Goal: Information Seeking & Learning: Learn about a topic

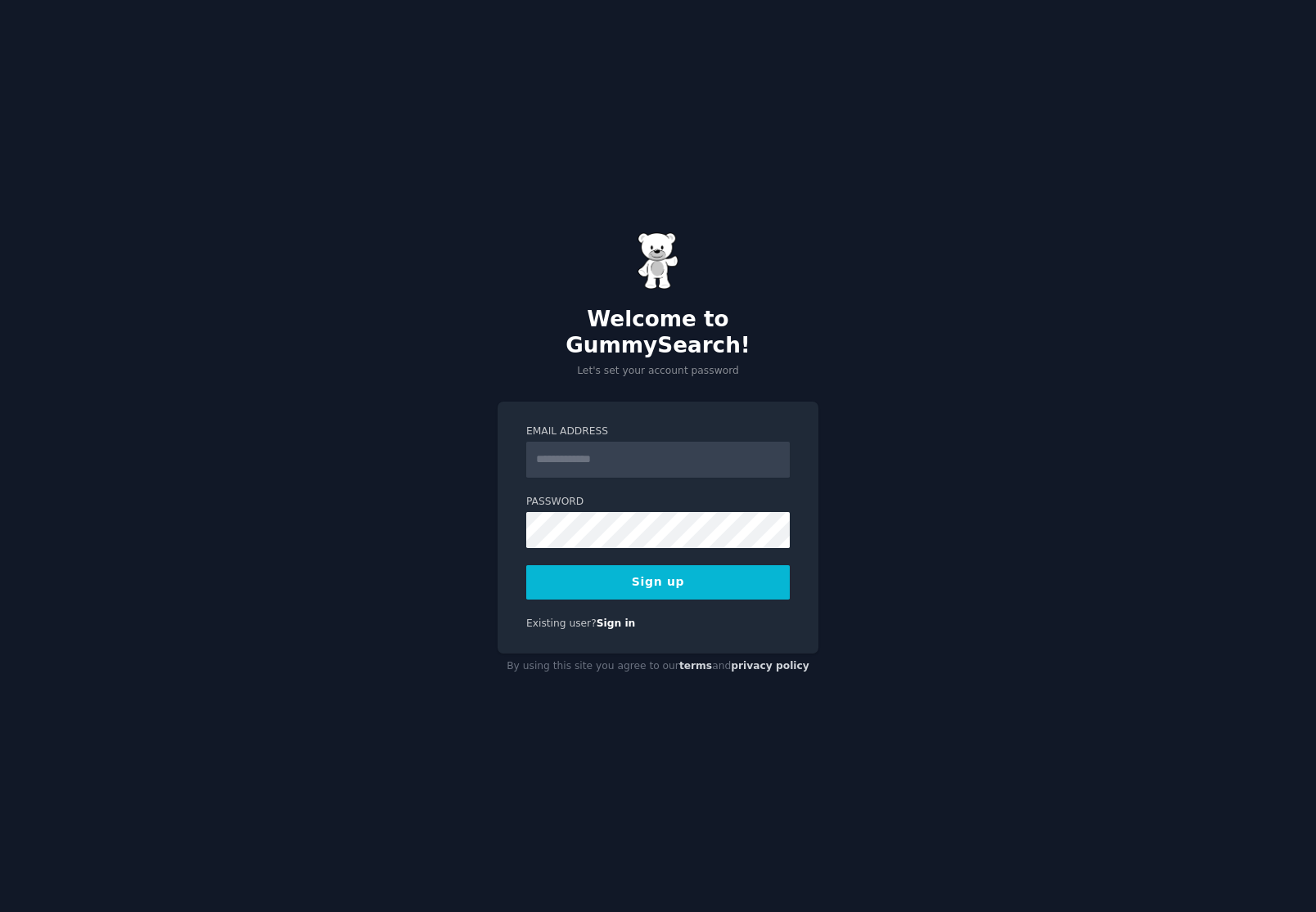
click at [599, 441] on input "Email Address" at bounding box center [658, 459] width 263 height 36
type input "**********"
click at [658, 576] on button "Sign up" at bounding box center [658, 582] width 263 height 34
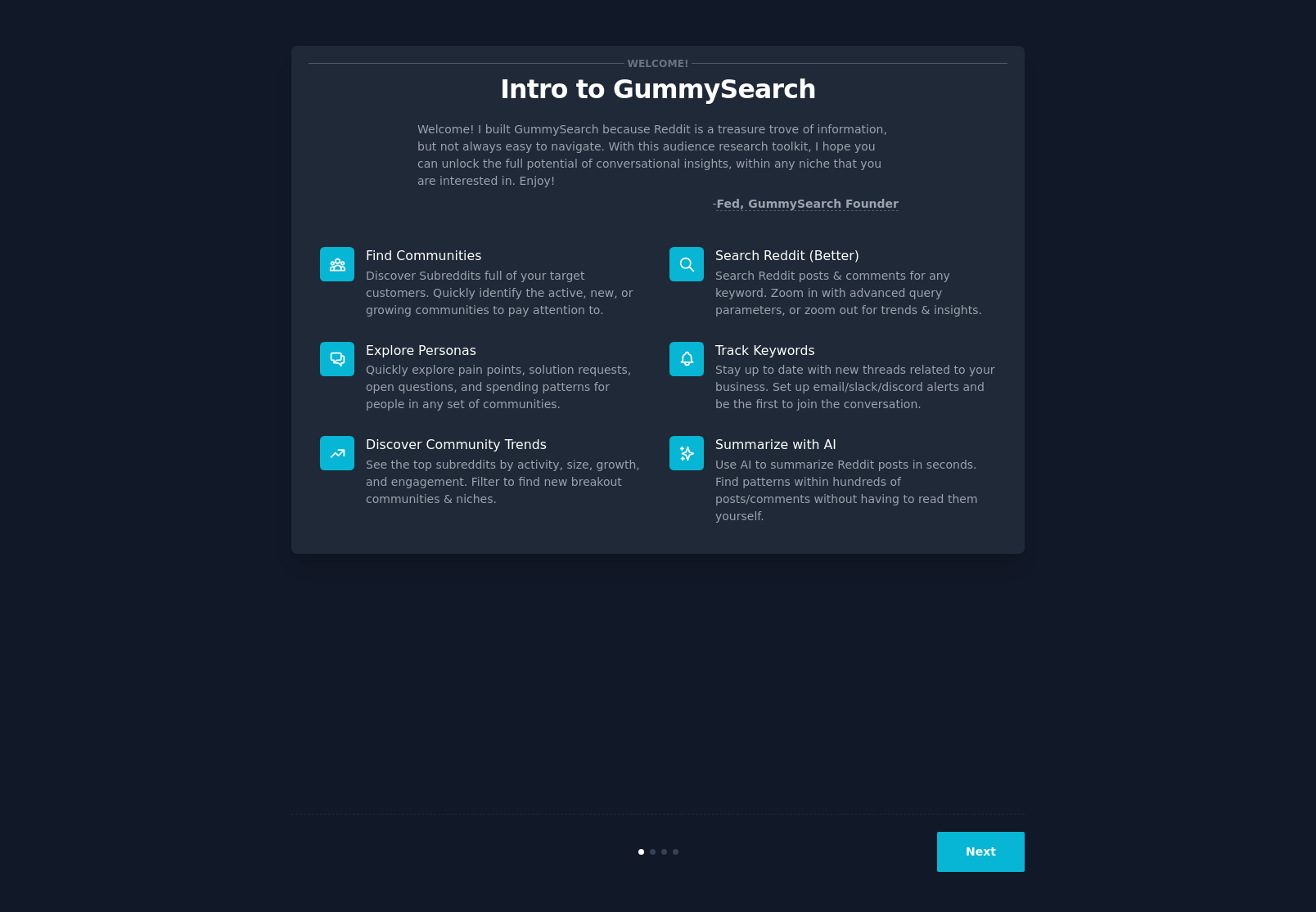
click at [992, 854] on button "Next" at bounding box center [982, 852] width 88 height 40
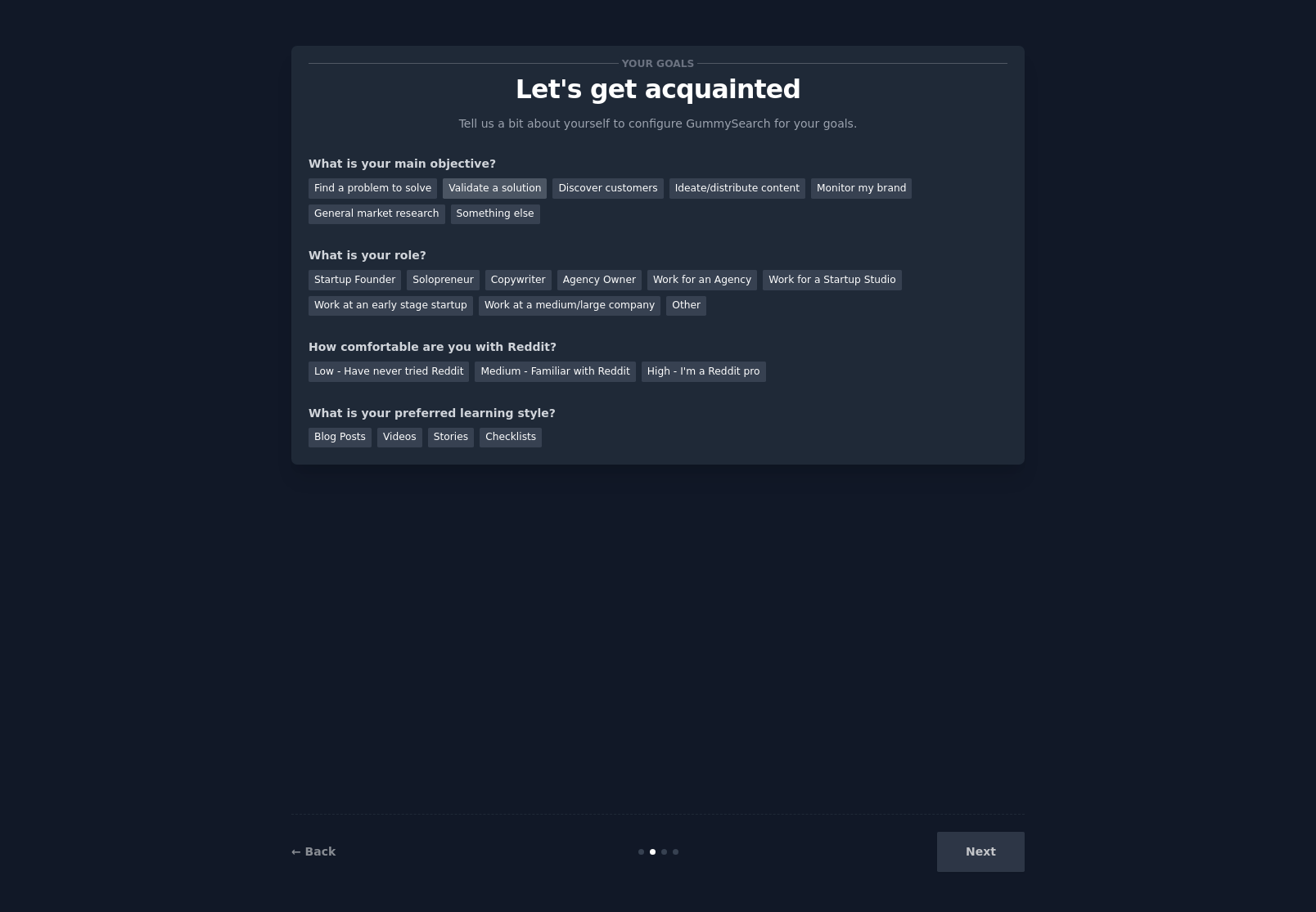
click at [459, 184] on div "Validate a solution" at bounding box center [494, 188] width 104 height 20
click at [370, 184] on div "Find a problem to solve" at bounding box center [373, 188] width 129 height 20
click at [590, 180] on div "Discover customers" at bounding box center [607, 188] width 110 height 20
click at [696, 187] on div "Ideate/distribute content" at bounding box center [737, 188] width 135 height 20
click at [553, 186] on div "Discover customers" at bounding box center [607, 188] width 110 height 20
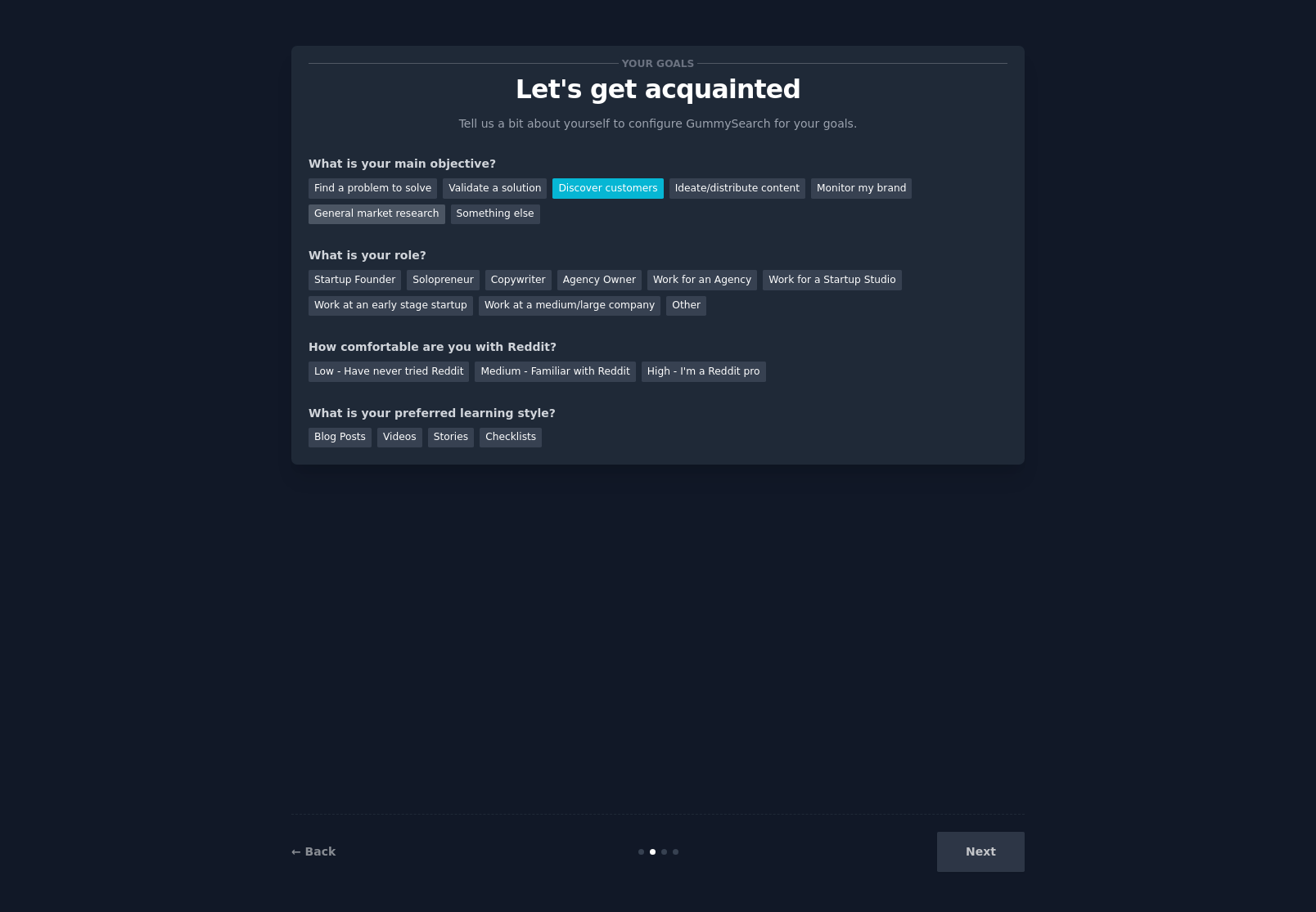
click at [374, 219] on div "General market research" at bounding box center [377, 214] width 136 height 20
click at [668, 313] on div "Other" at bounding box center [686, 306] width 40 height 20
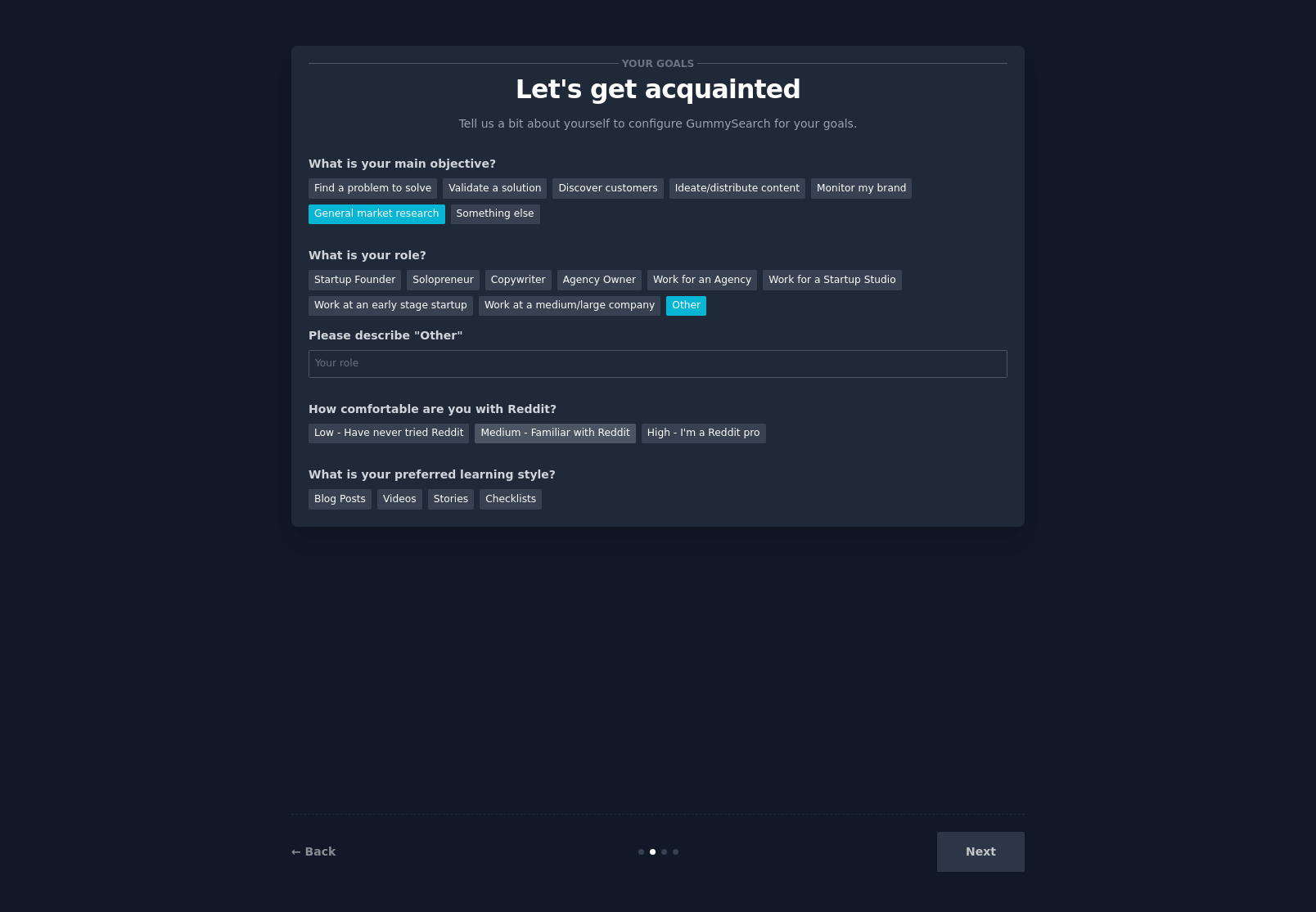
click at [576, 437] on div "Medium - Familiar with Reddit" at bounding box center [555, 434] width 161 height 20
click at [998, 844] on div "Next" at bounding box center [902, 852] width 245 height 40
click at [351, 493] on div "Blog Posts" at bounding box center [340, 499] width 63 height 20
click at [1014, 855] on div "Next" at bounding box center [902, 852] width 245 height 40
click at [986, 855] on div "Next" at bounding box center [902, 852] width 245 height 40
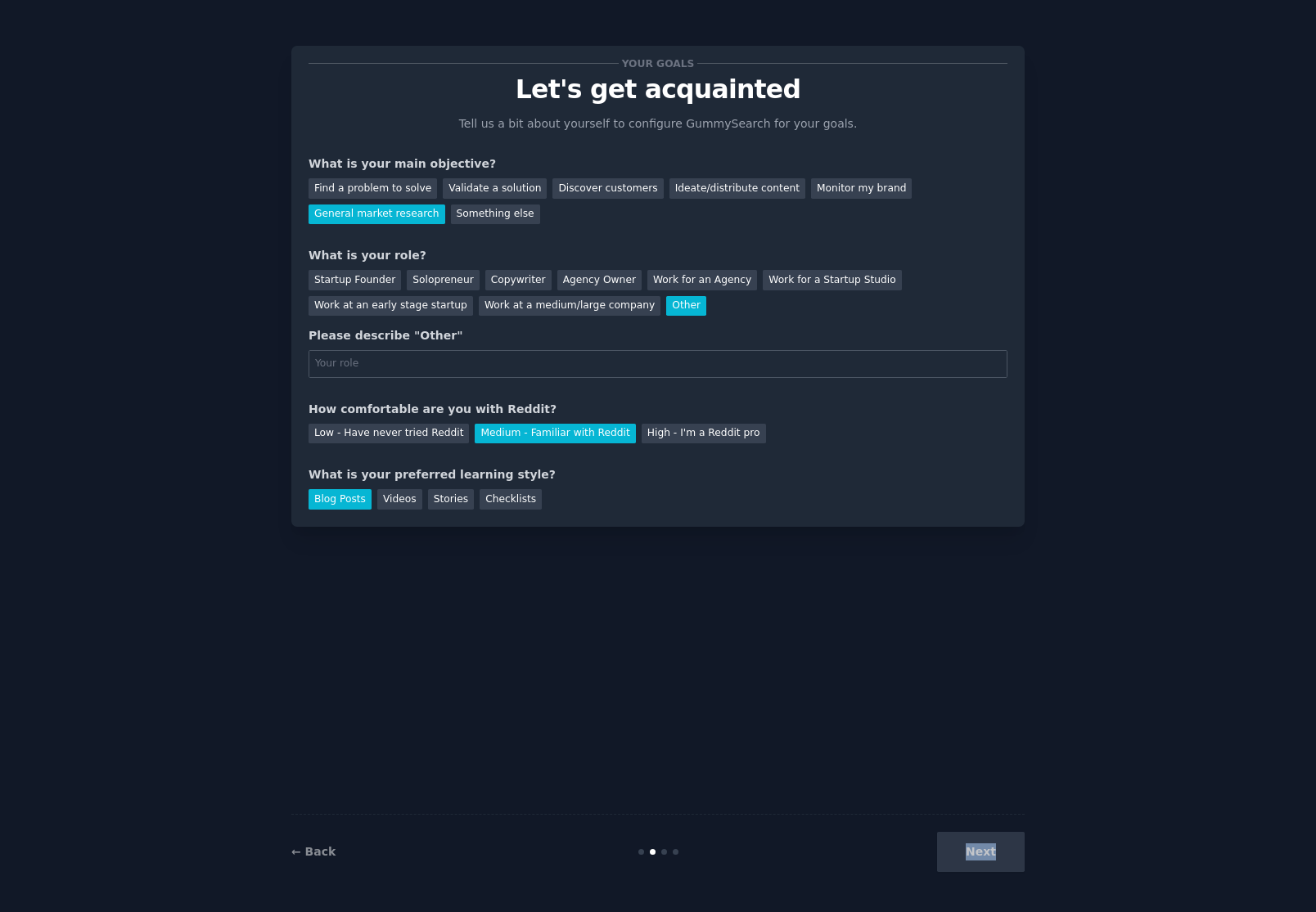
click at [986, 855] on div "Next" at bounding box center [902, 852] width 245 height 40
click at [530, 366] on input "text" at bounding box center [658, 363] width 699 height 28
click at [497, 285] on div "Copywriter" at bounding box center [519, 280] width 66 height 20
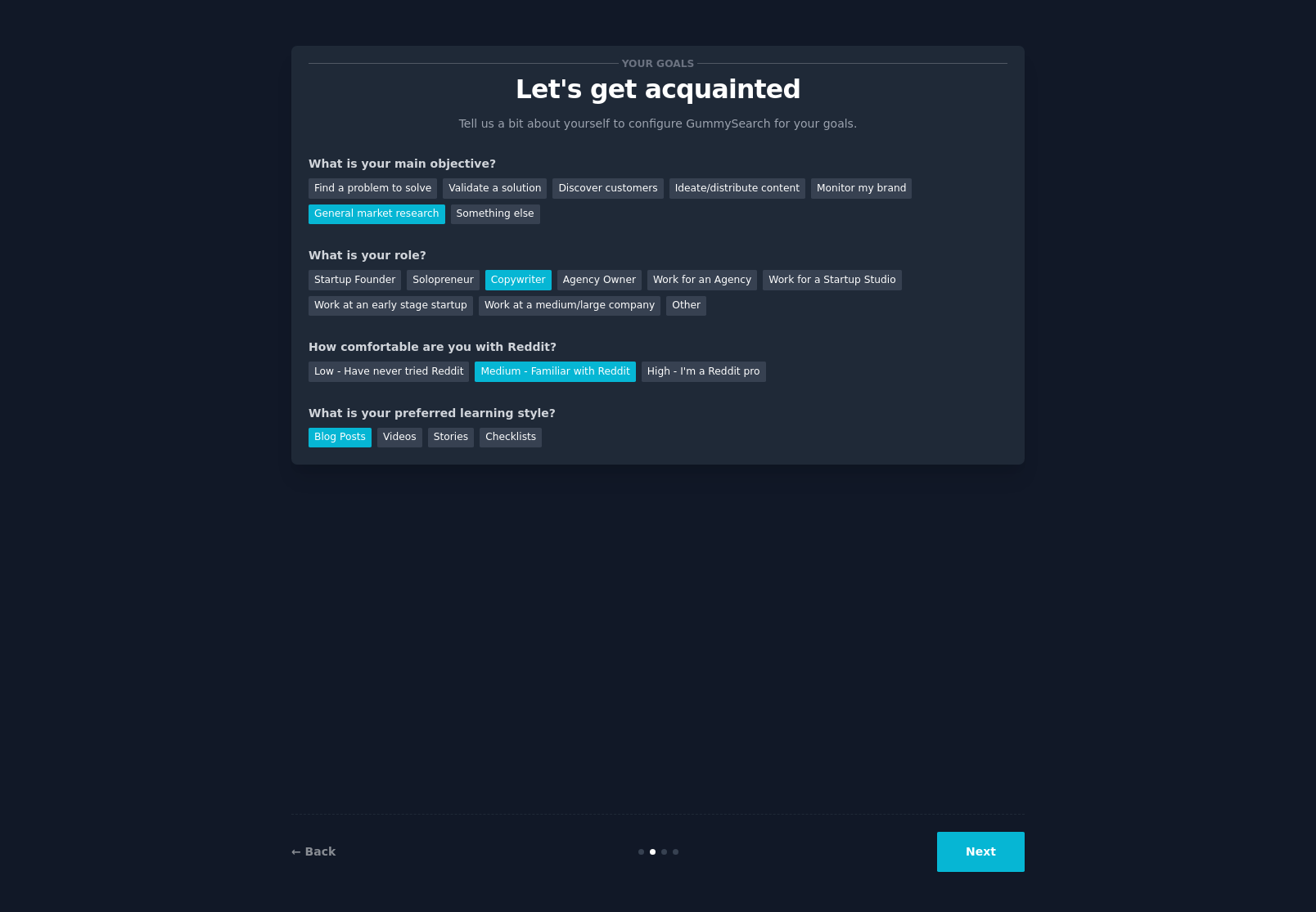
click at [966, 845] on button "Next" at bounding box center [982, 852] width 88 height 40
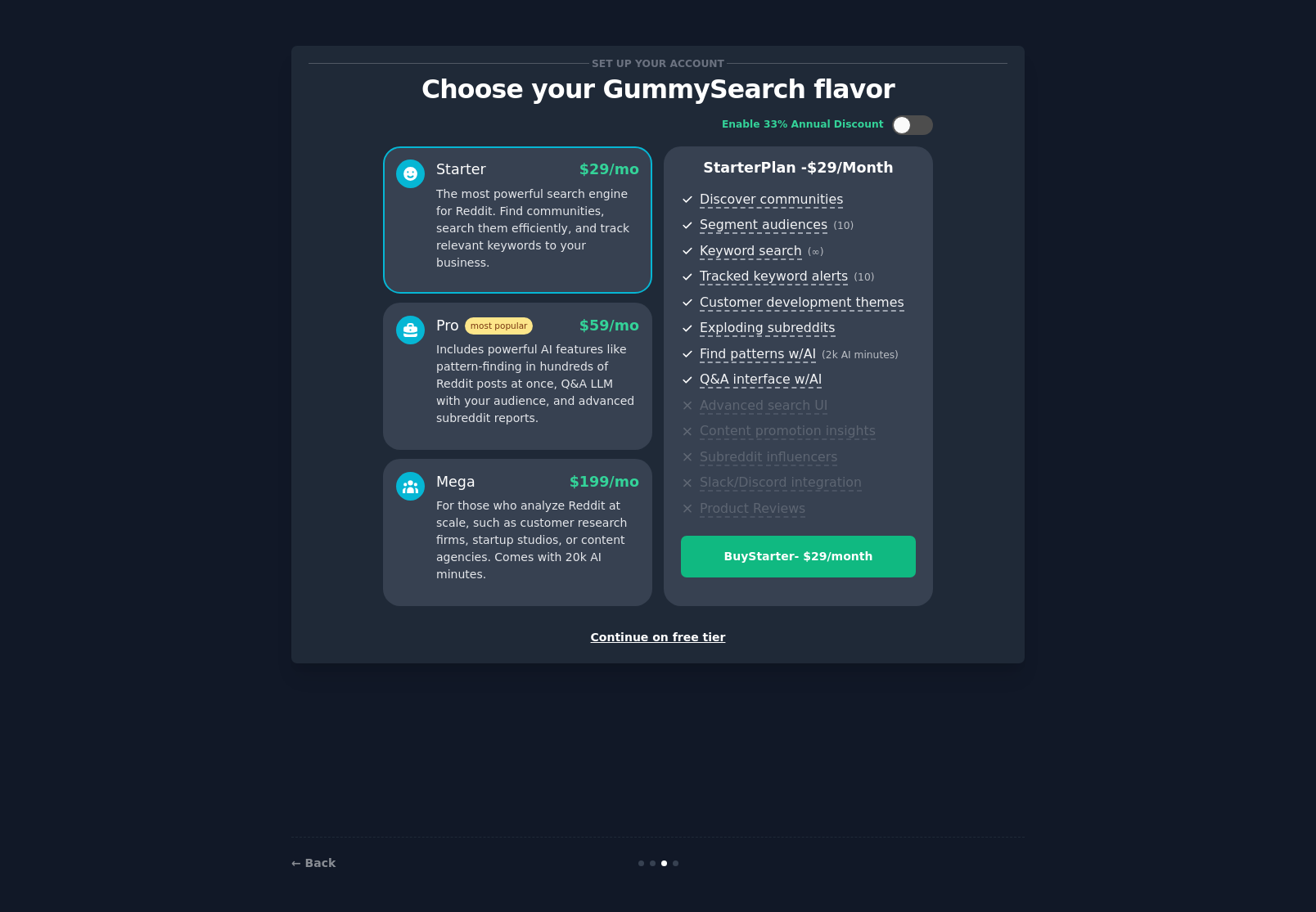
click at [655, 636] on div "Continue on free tier" at bounding box center [658, 638] width 699 height 18
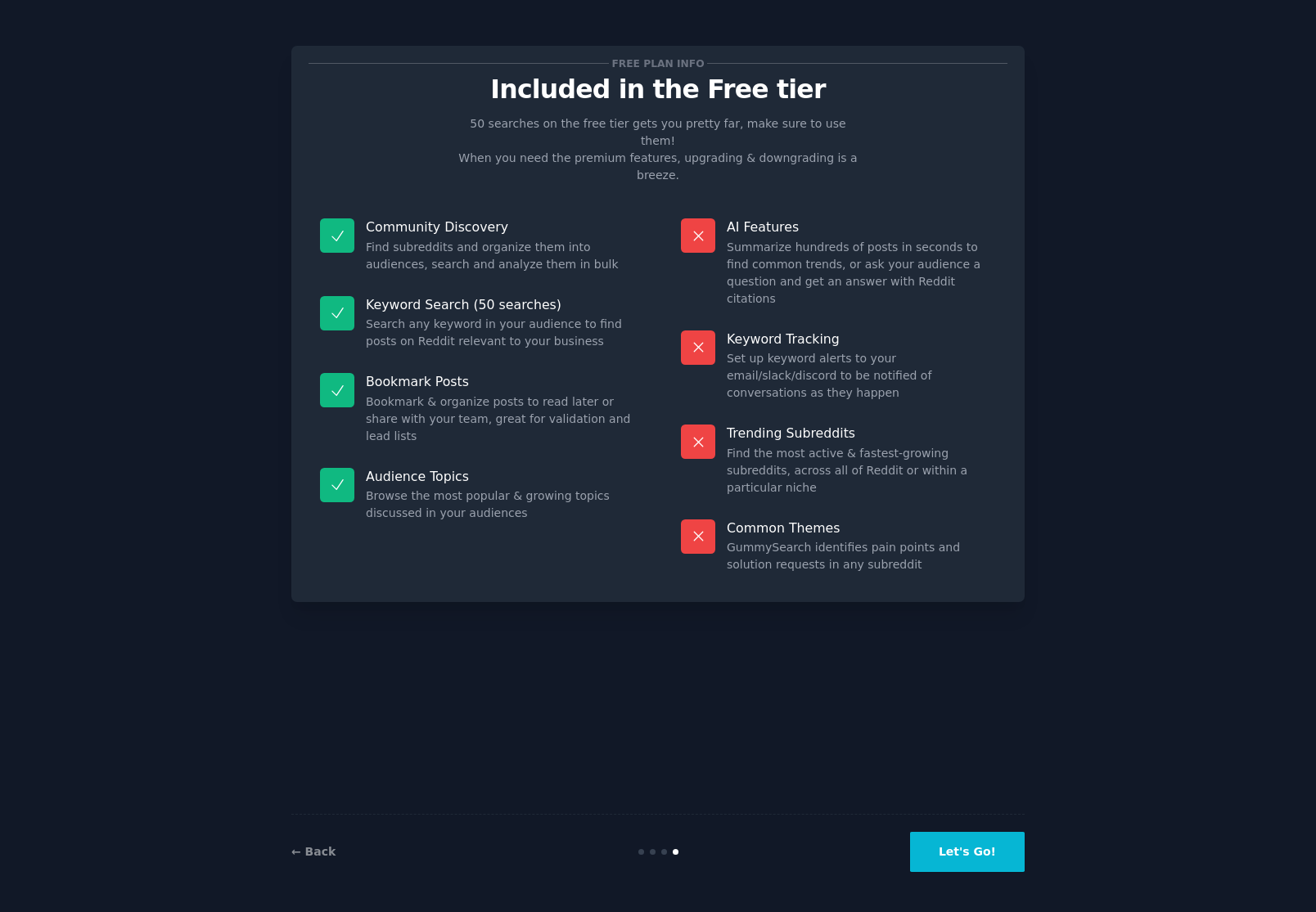
click at [988, 865] on button "Let's Go!" at bounding box center [968, 852] width 115 height 40
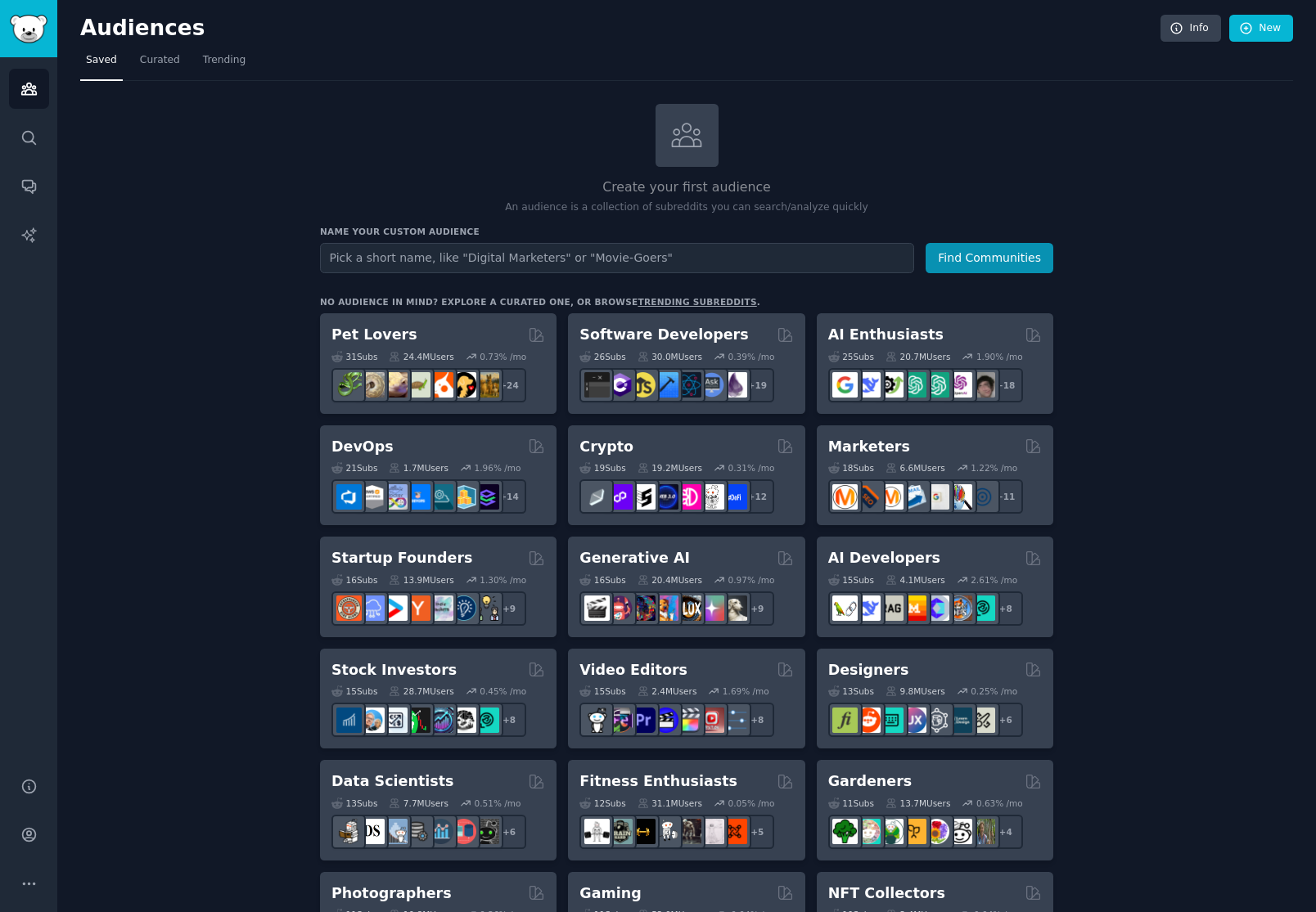
click at [354, 262] on input "text" at bounding box center [617, 257] width 595 height 30
type input "dating"
type input "women dating over 50"
click at [926, 243] on button "Find Communities" at bounding box center [989, 257] width 128 height 30
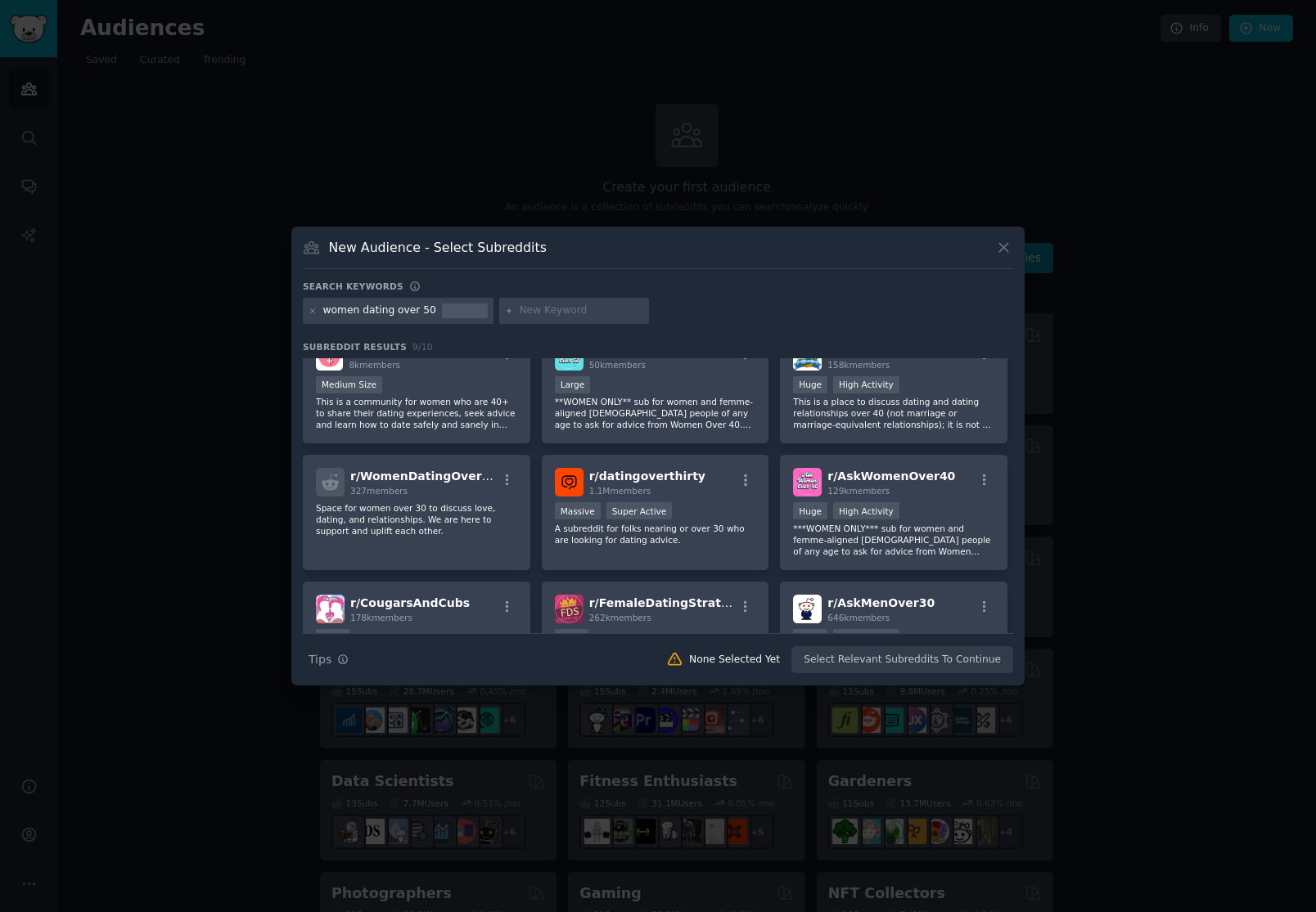
scroll to position [27, 0]
click at [600, 98] on div at bounding box center [658, 456] width 1316 height 912
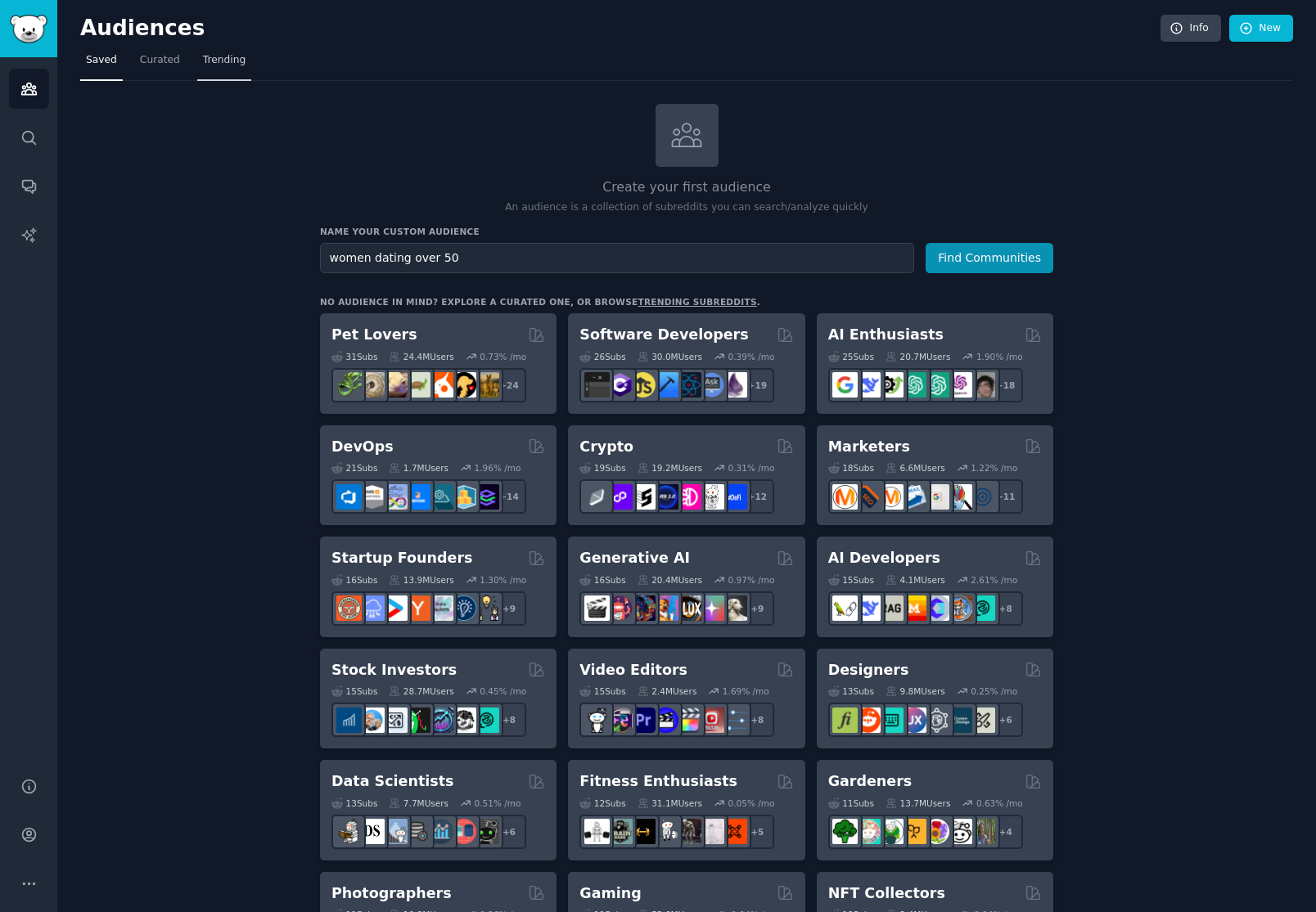
click at [243, 59] on link "Trending" at bounding box center [223, 64] width 54 height 33
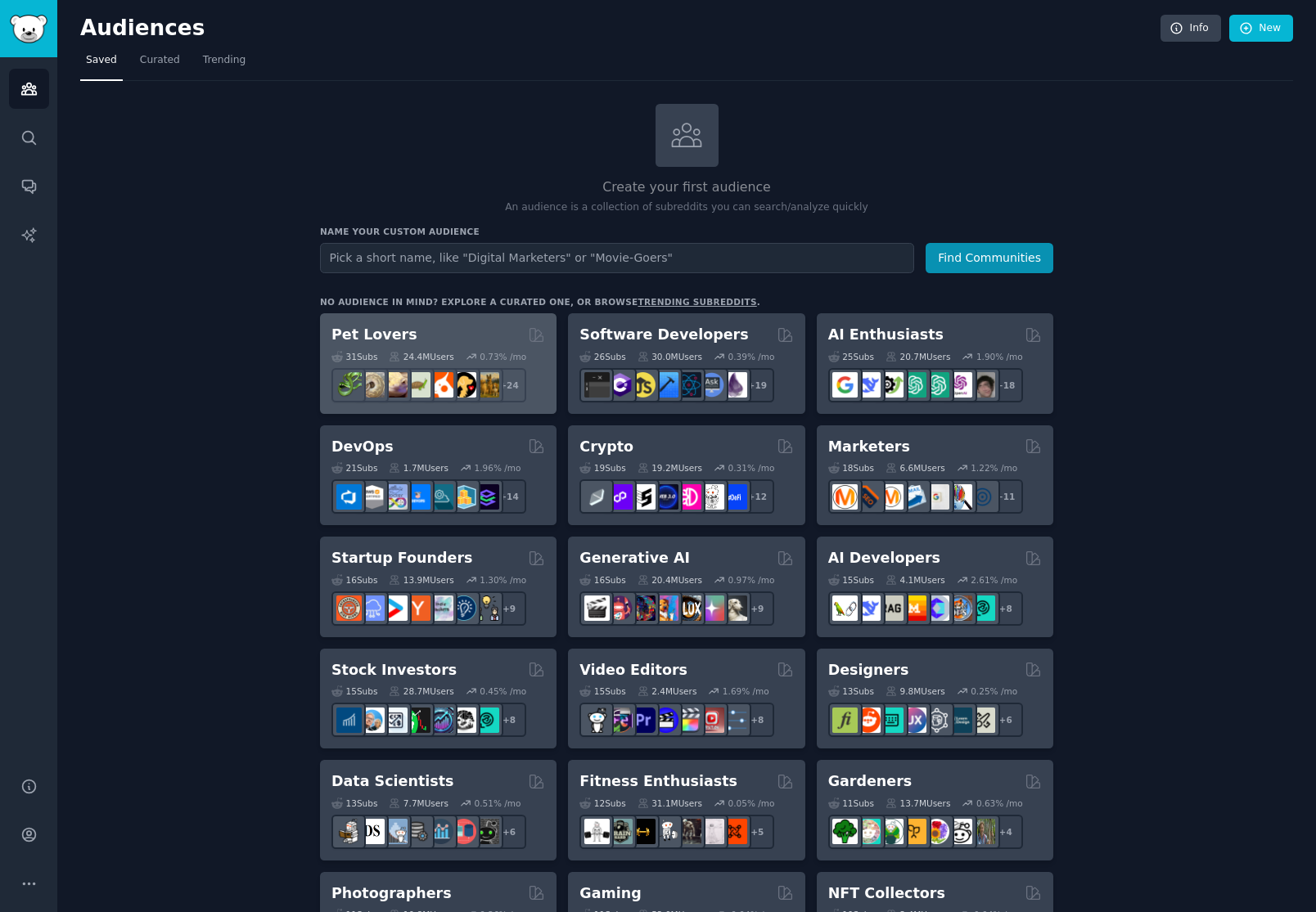
click at [425, 333] on div "Pet Lovers" at bounding box center [438, 334] width 213 height 20
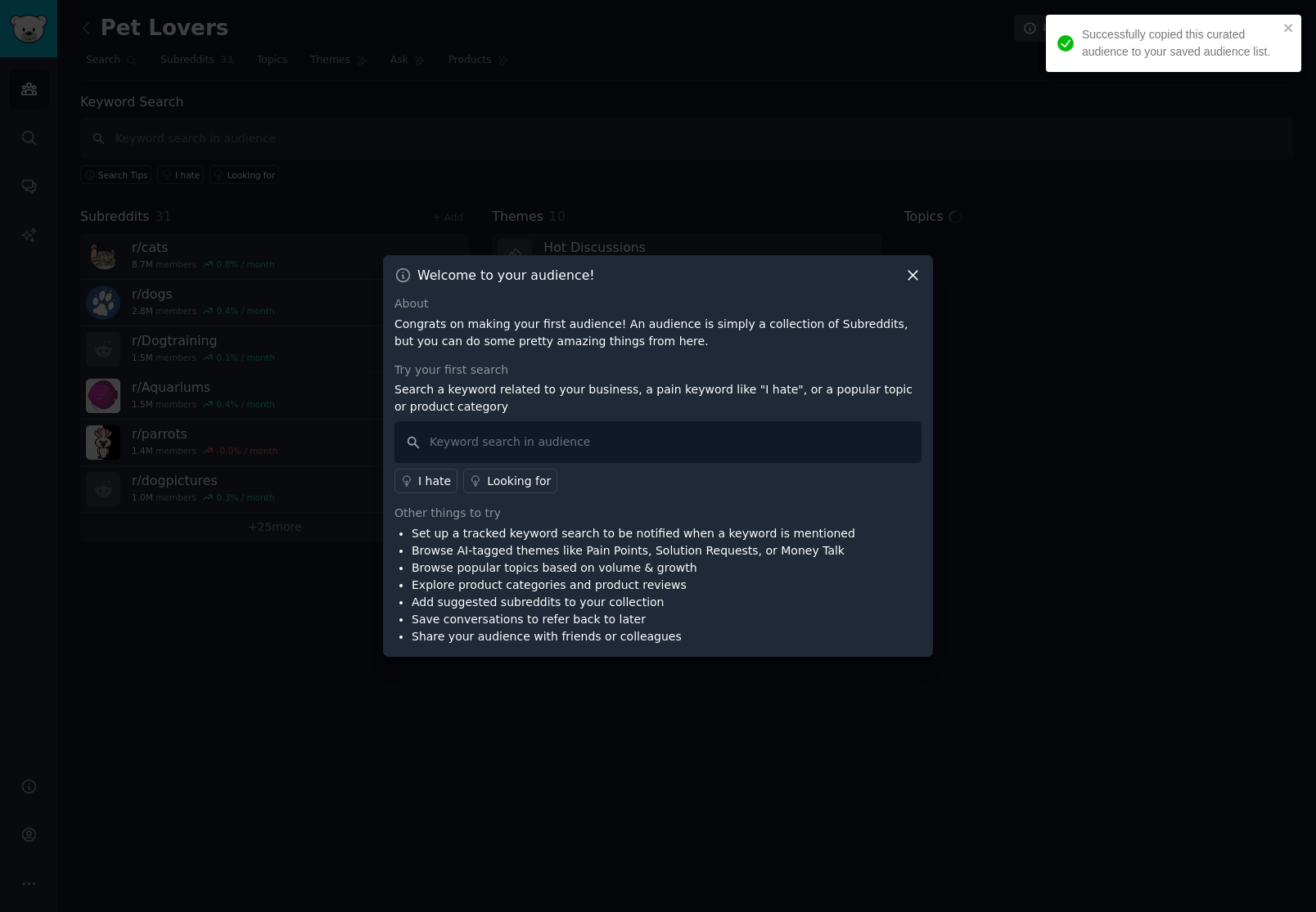
click at [905, 280] on icon at bounding box center [913, 276] width 18 height 18
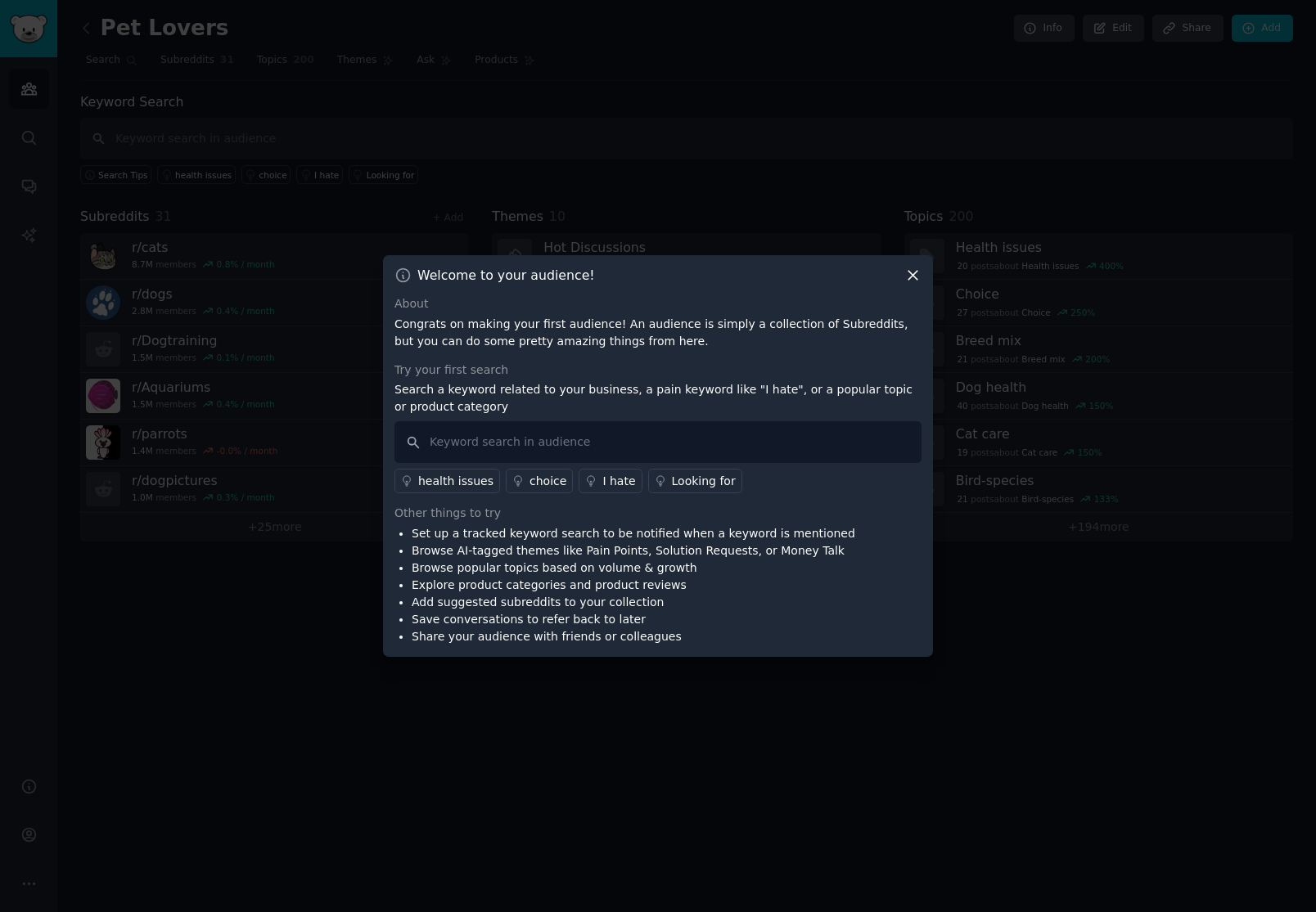
click at [912, 283] on icon at bounding box center [913, 276] width 18 height 18
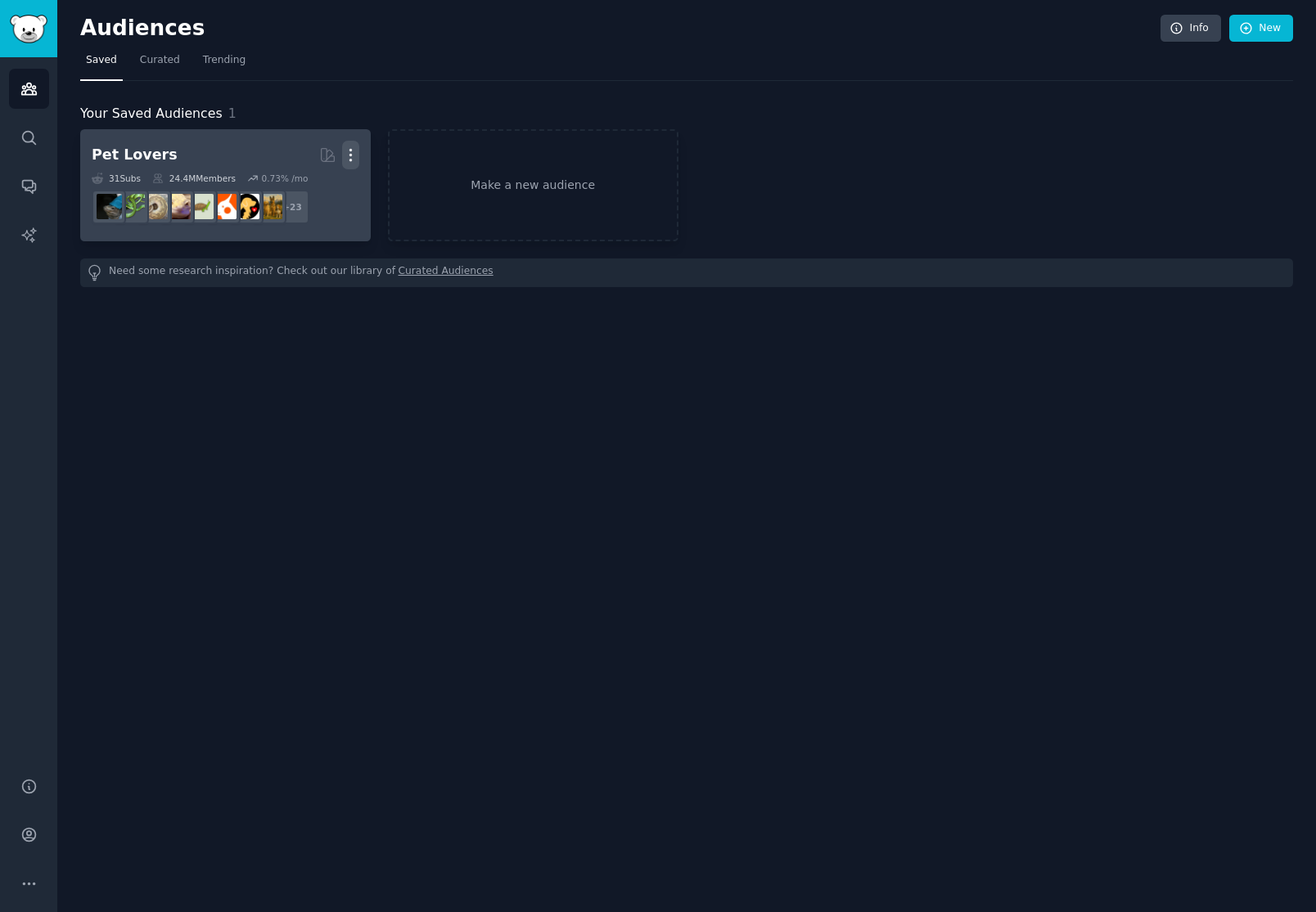
click at [355, 157] on icon "button" at bounding box center [351, 155] width 18 height 18
click at [307, 190] on p "Delete" at bounding box center [306, 190] width 38 height 18
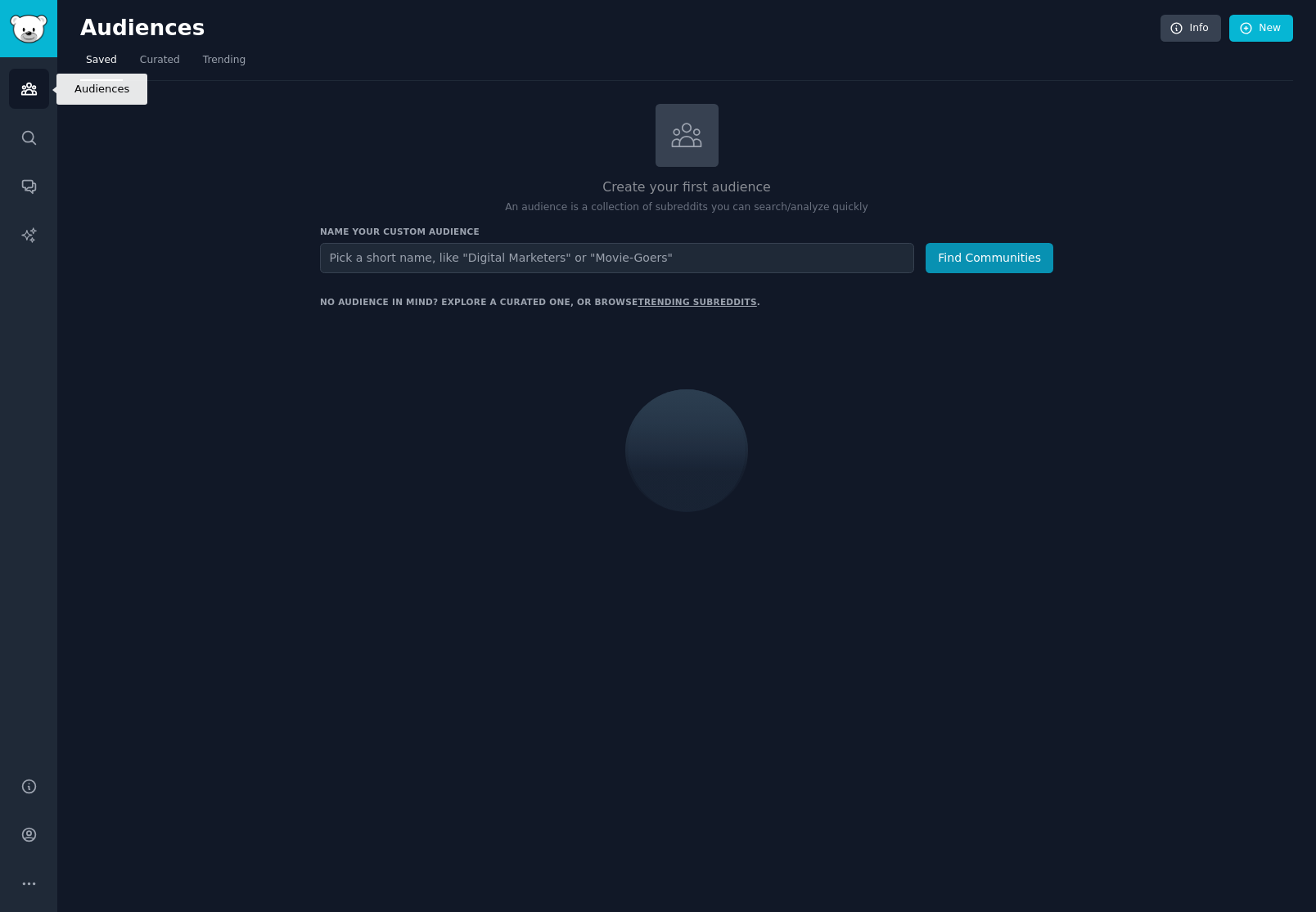
click at [34, 103] on link "Audiences" at bounding box center [28, 89] width 40 height 40
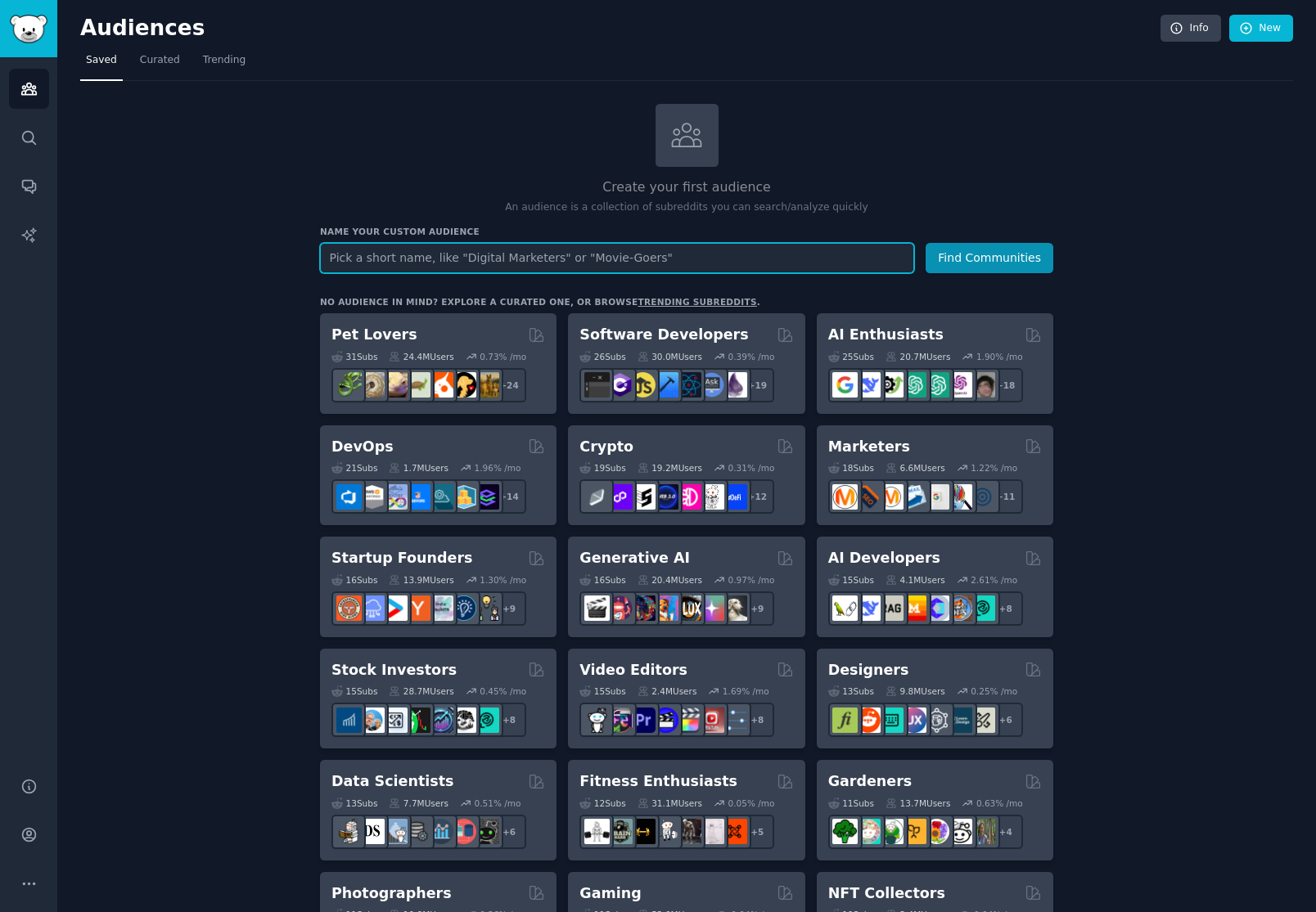
click at [418, 260] on input "text" at bounding box center [617, 257] width 595 height 30
type input "women dati"
type input "single women dating over 40"
click at [926, 243] on button "Find Communities" at bounding box center [989, 257] width 128 height 30
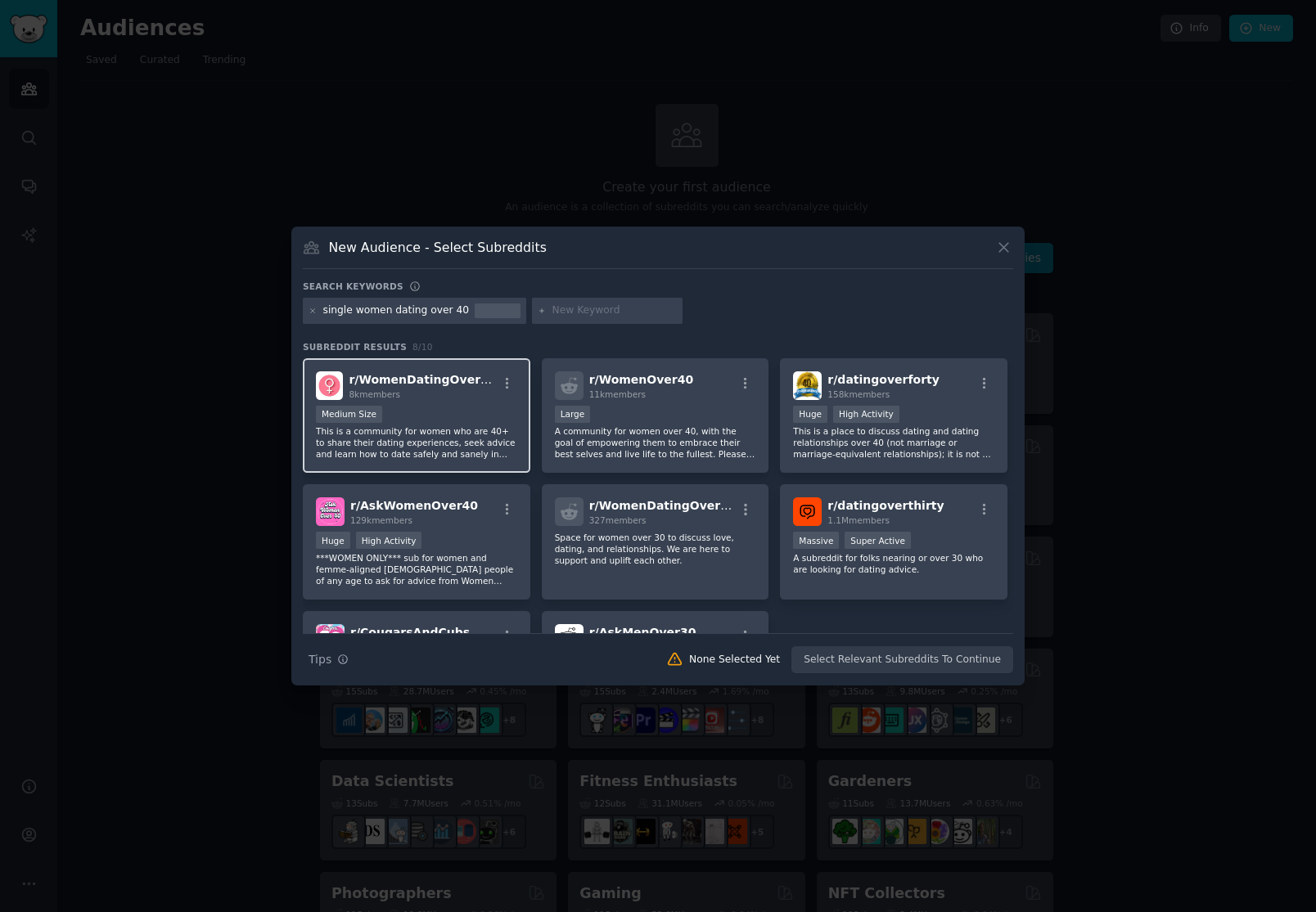
click at [485, 397] on div "8k members" at bounding box center [423, 395] width 148 height 12
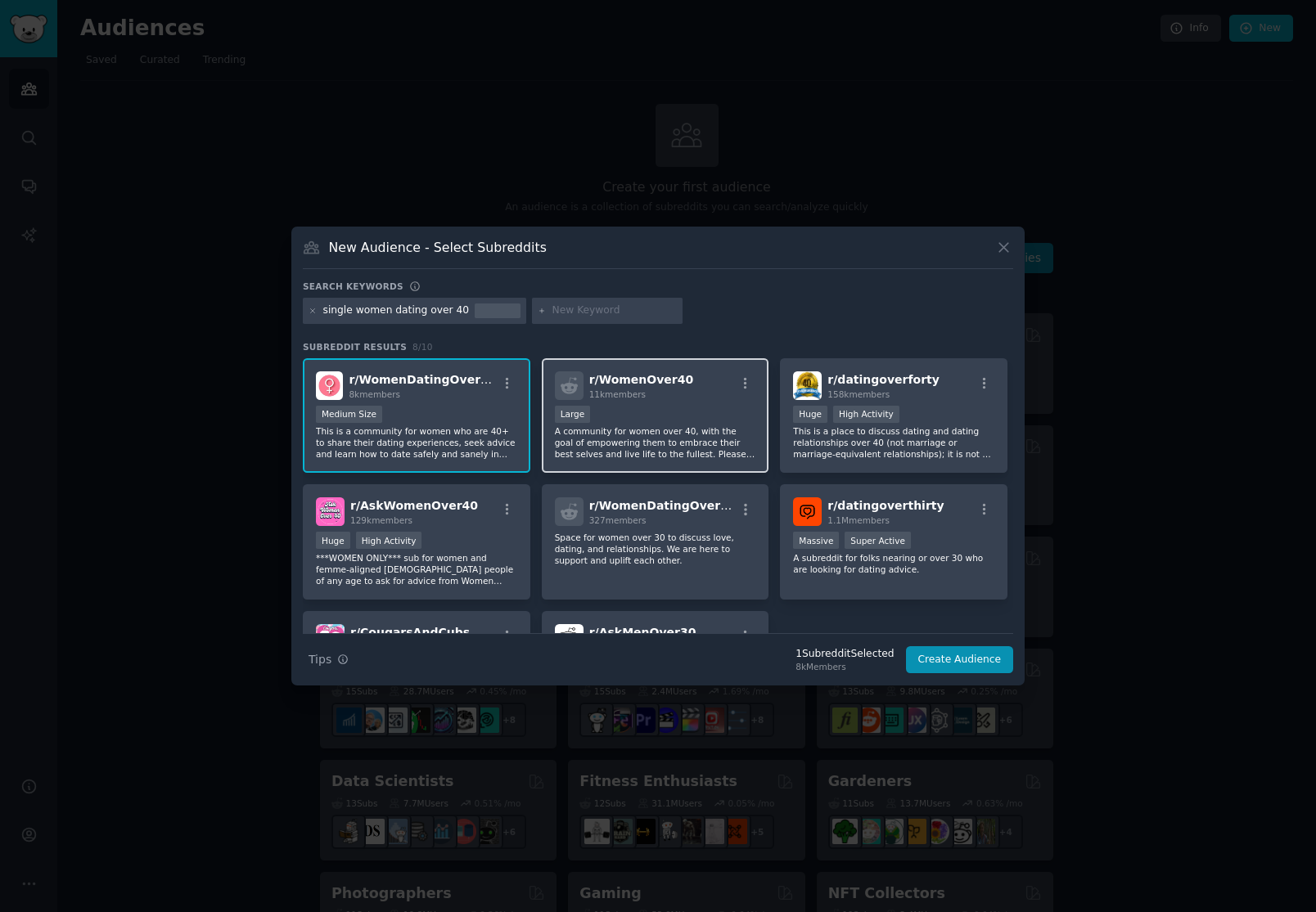
click at [702, 400] on div "r/ WomenOver40 11k members Large A community for women over 40, with the goal o…" at bounding box center [655, 416] width 227 height 115
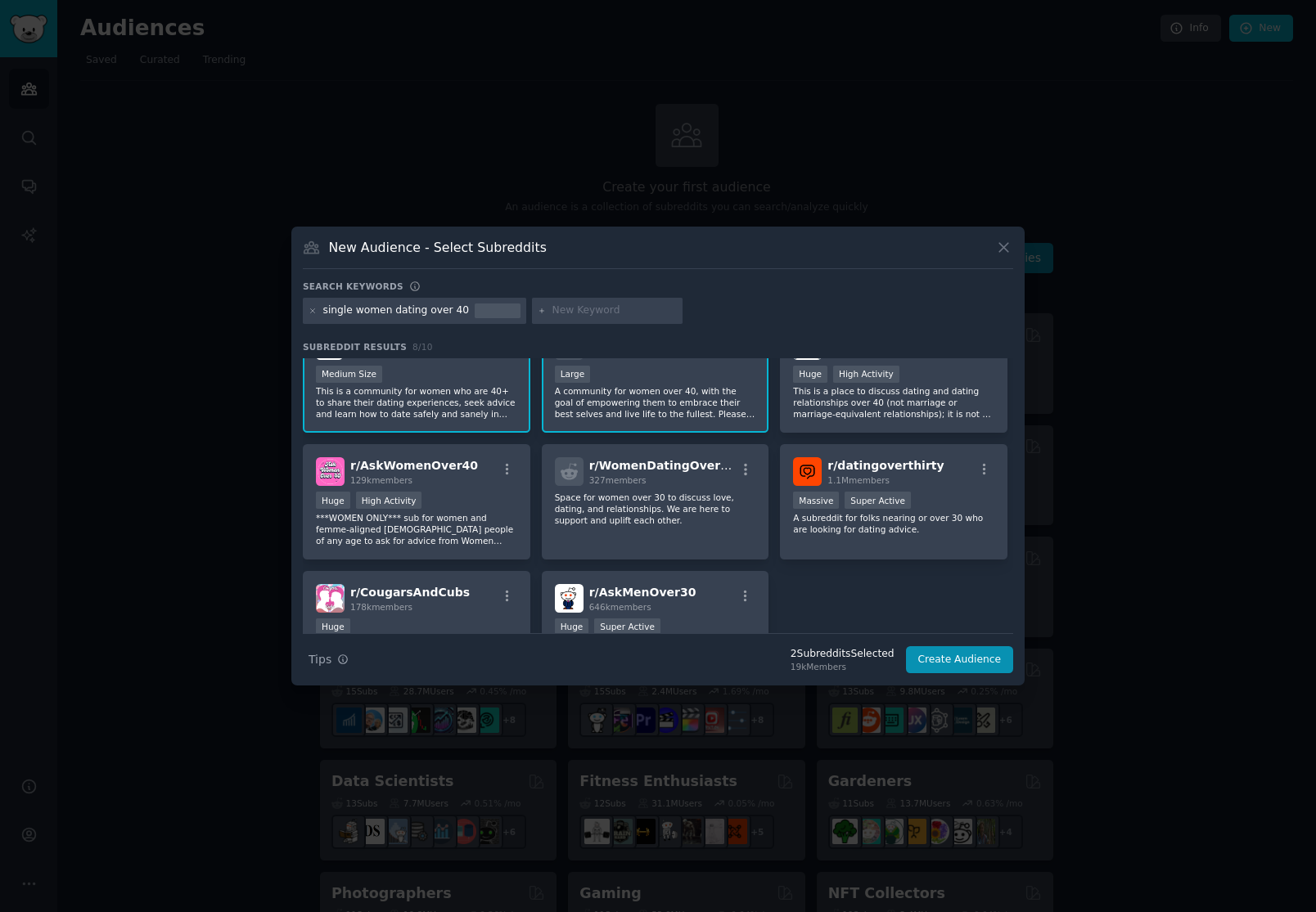
scroll to position [58, 0]
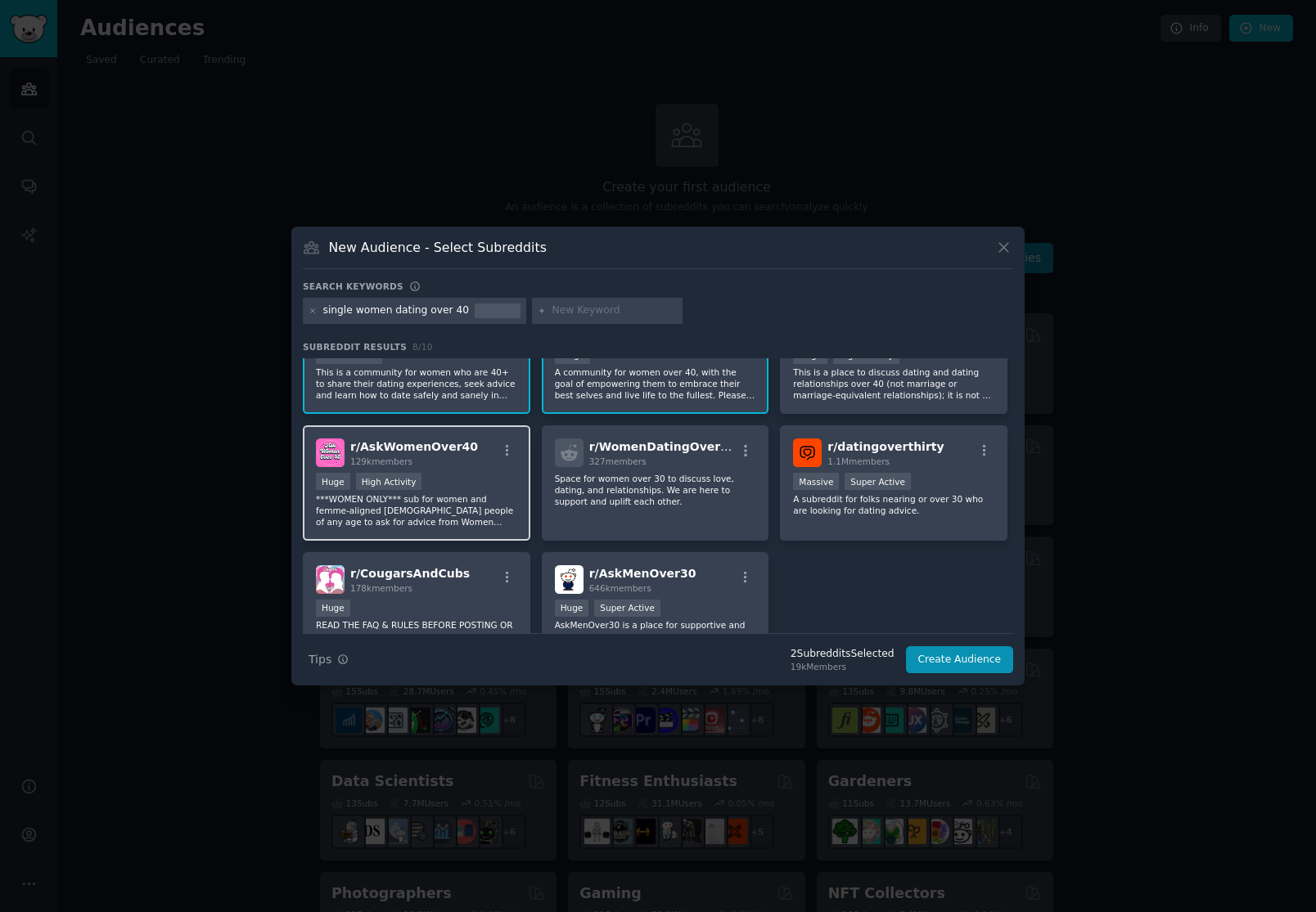
click at [456, 466] on div "129k members" at bounding box center [413, 462] width 128 height 12
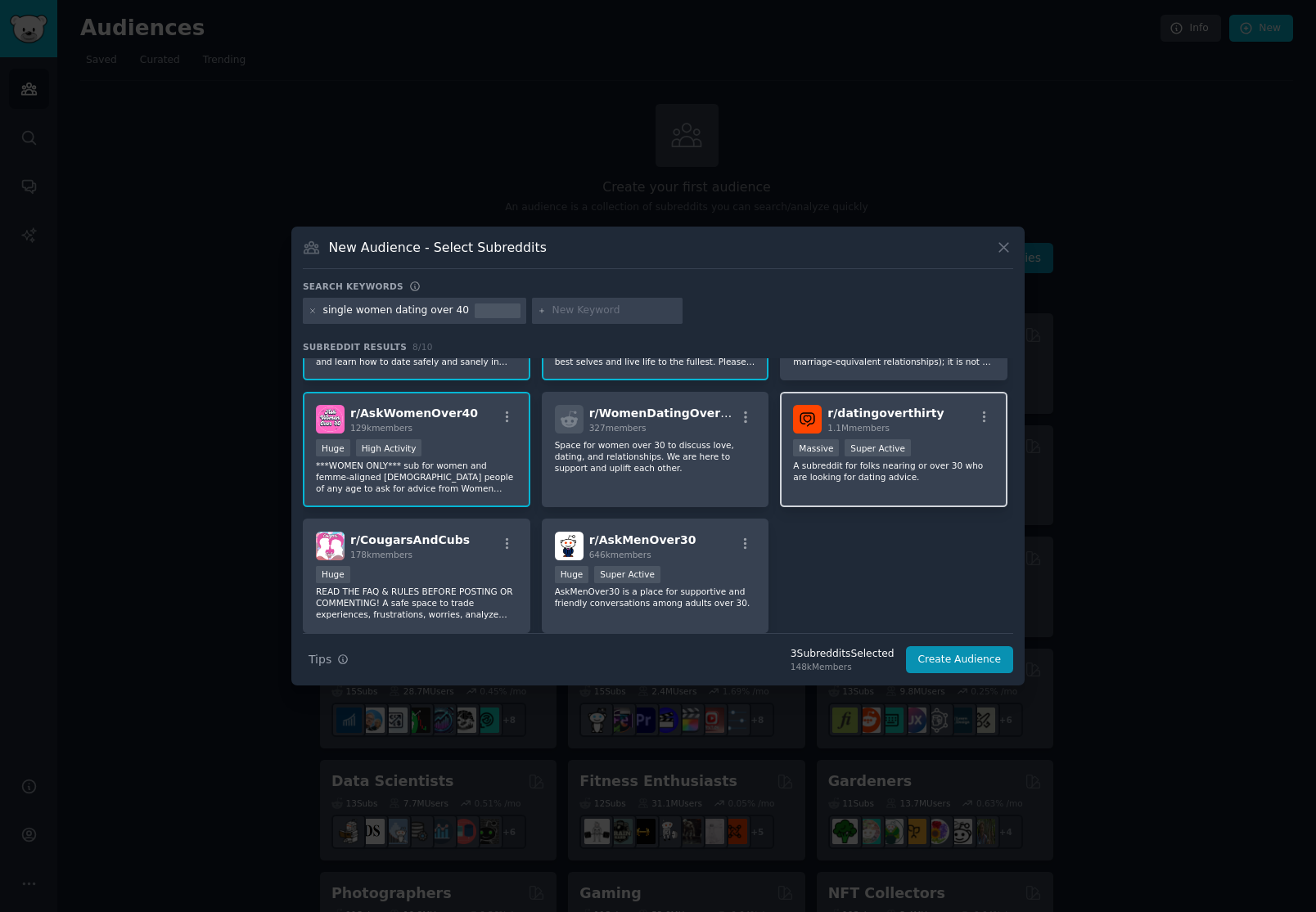
scroll to position [100, 0]
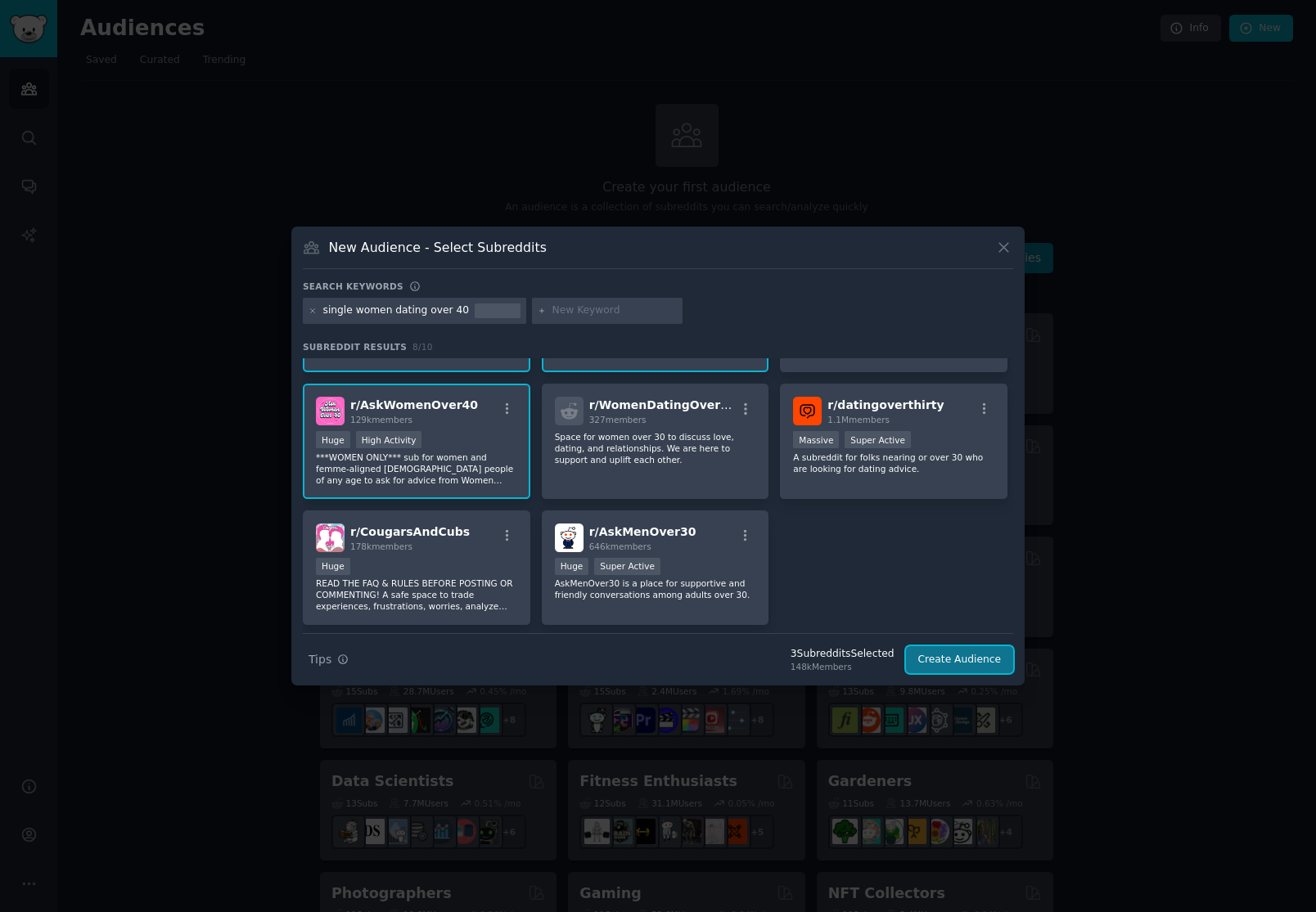
click at [988, 662] on button "Create Audience" at bounding box center [960, 660] width 108 height 28
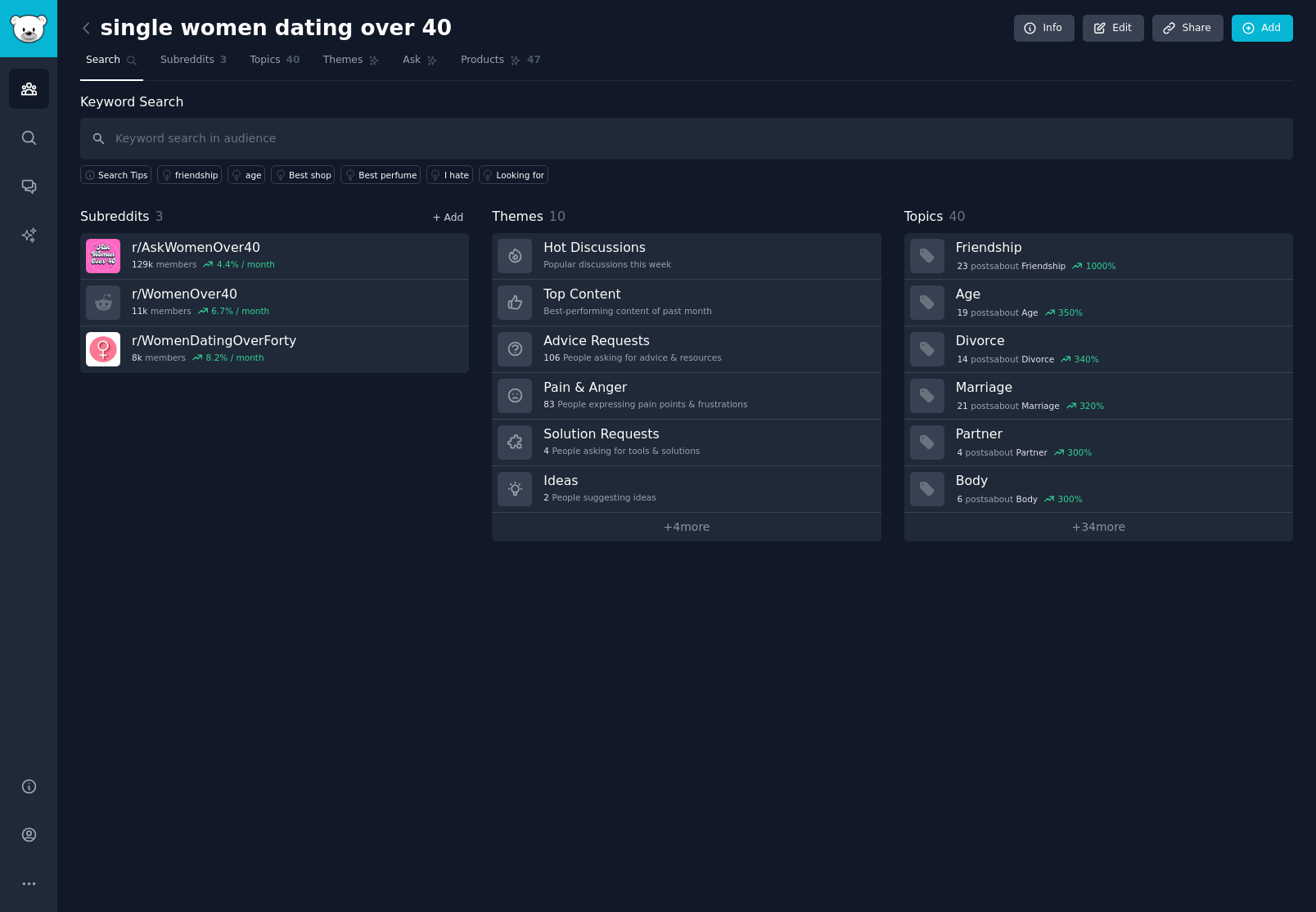
click at [454, 217] on link "+ Add" at bounding box center [447, 218] width 31 height 12
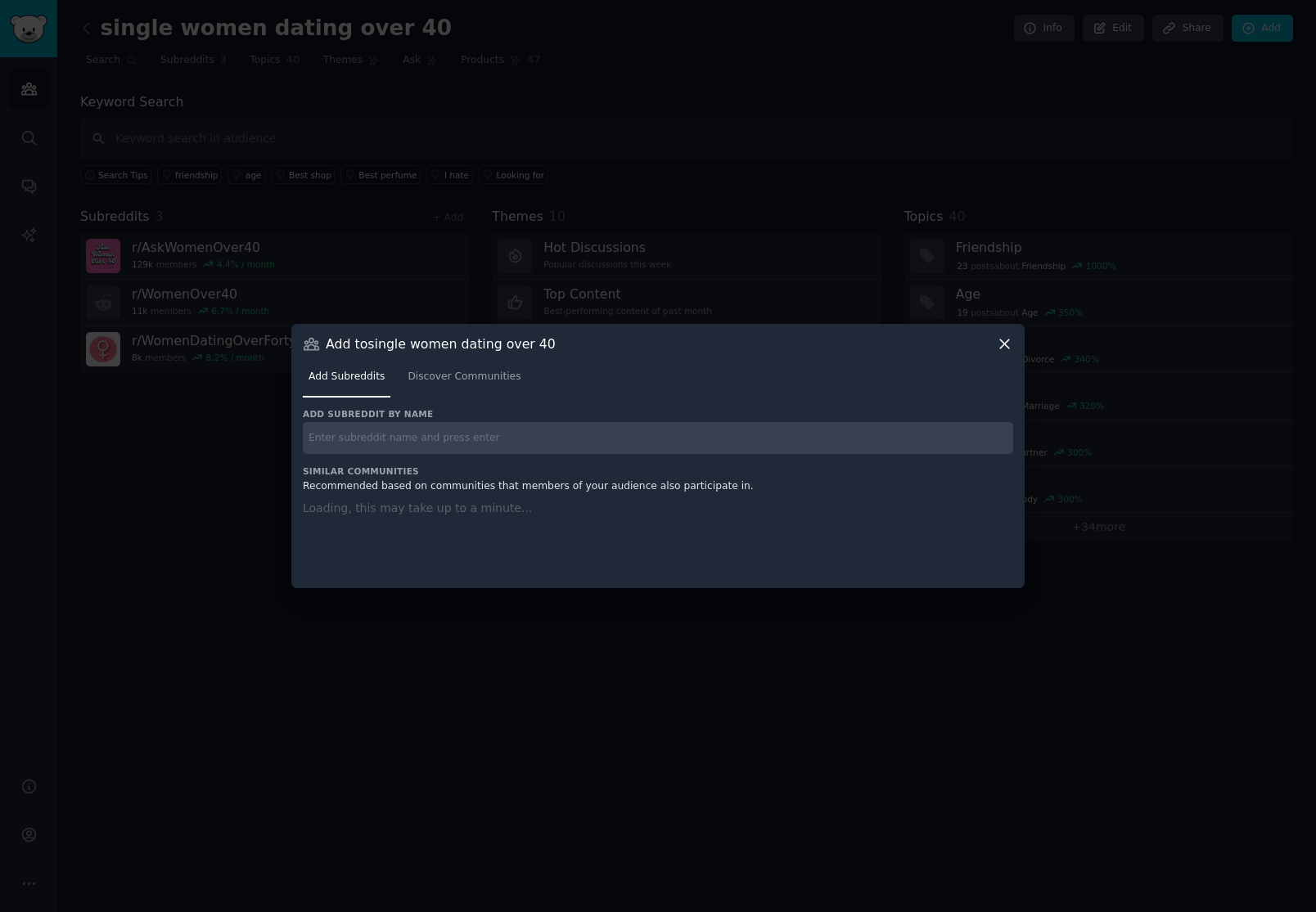
click at [479, 466] on h3 "Similar Communities" at bounding box center [658, 472] width 711 height 12
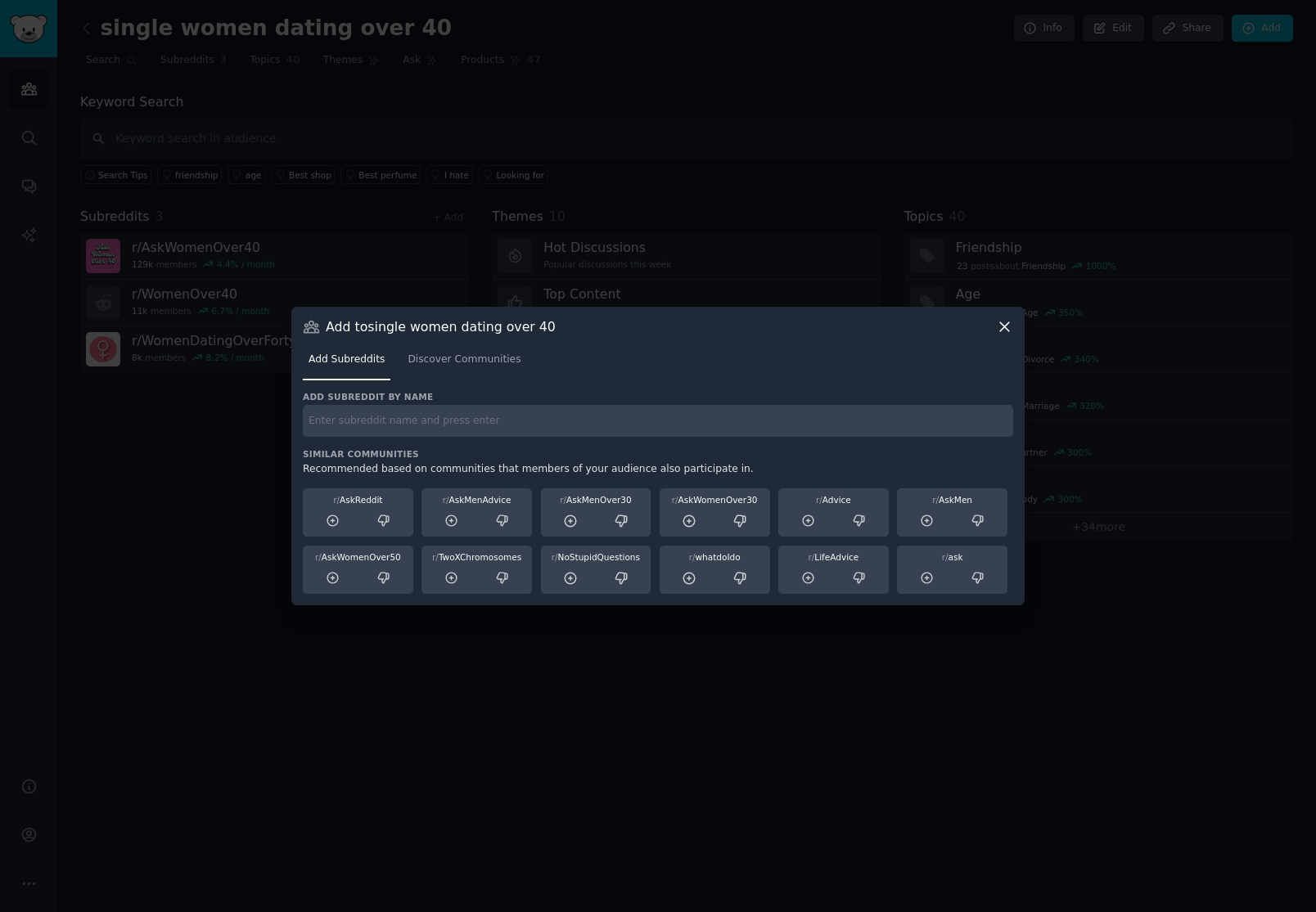
click at [493, 421] on input "text" at bounding box center [658, 421] width 711 height 32
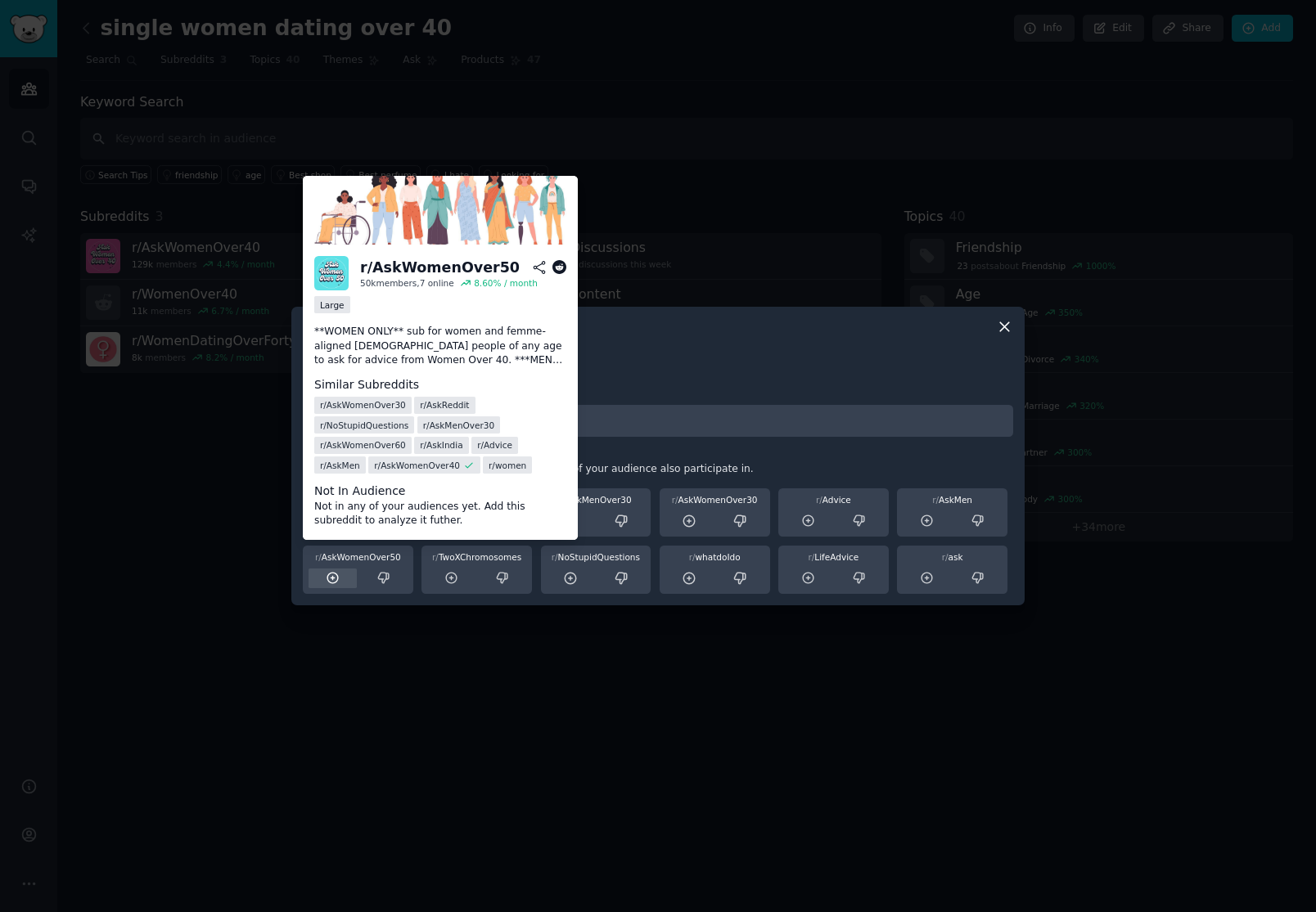
click at [330, 580] on icon at bounding box center [332, 578] width 15 height 15
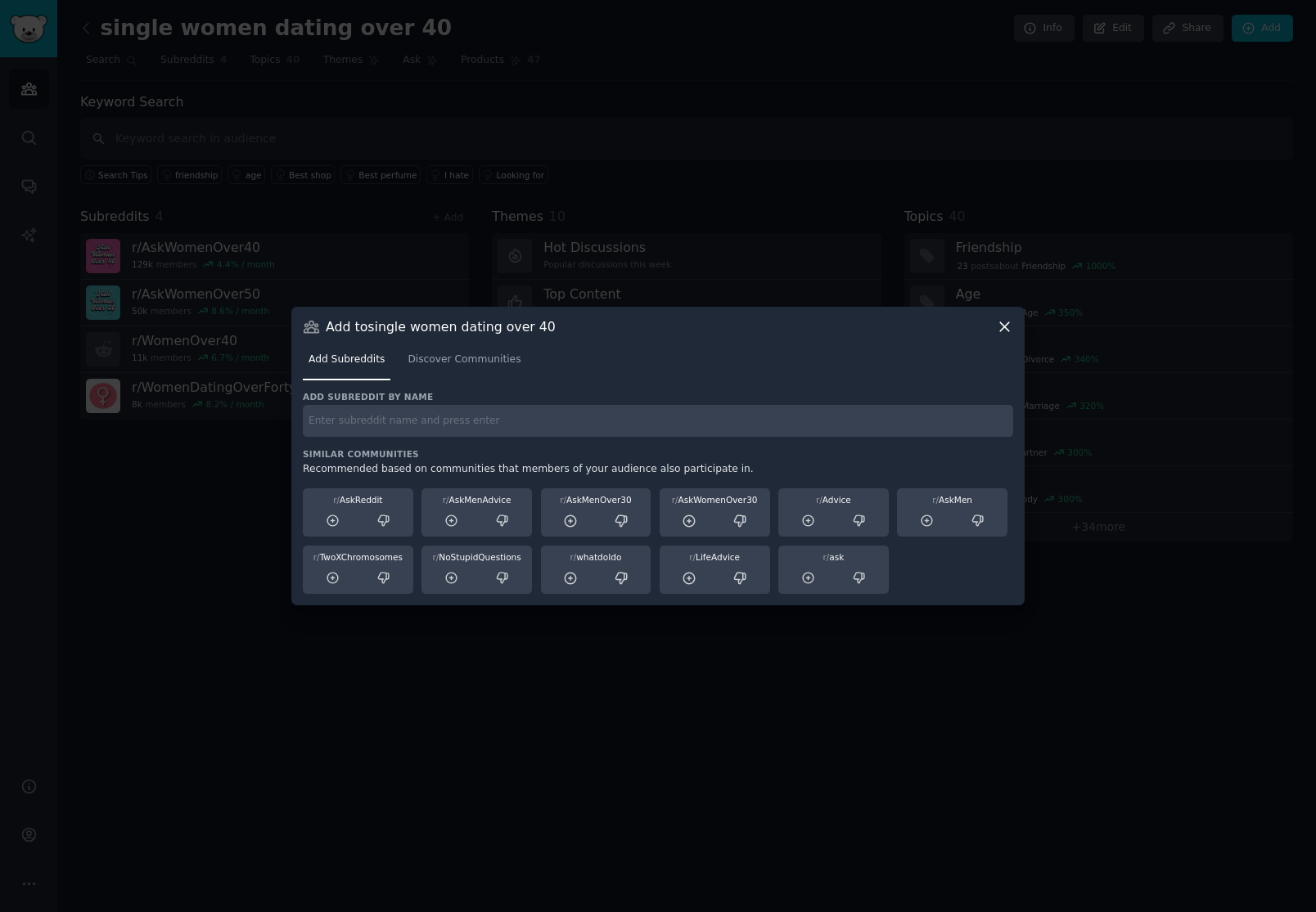
click at [431, 420] on input "text" at bounding box center [658, 421] width 711 height 32
type input "datingover"
type input "WomenDatingOverFifty"
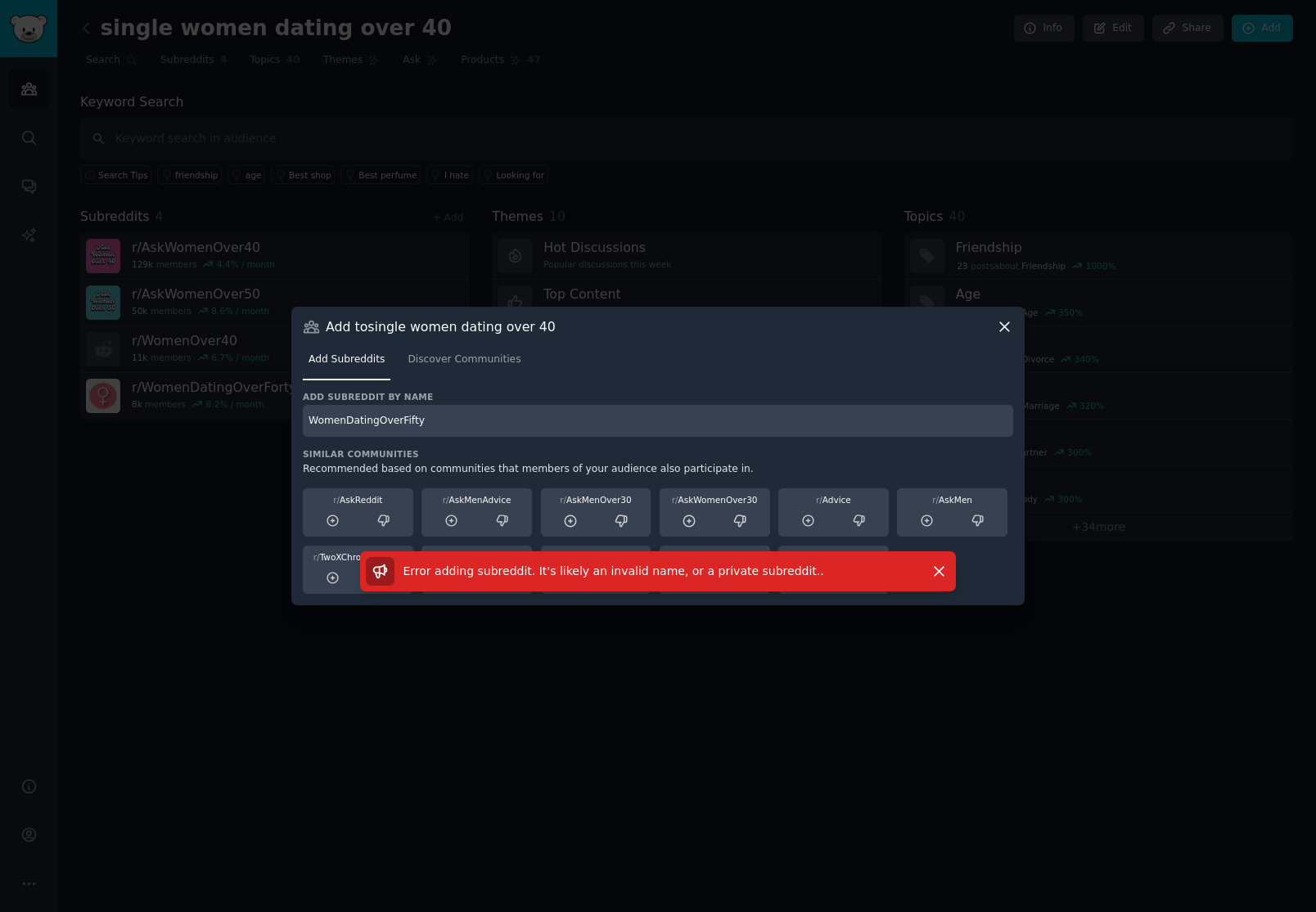
click at [1006, 331] on icon at bounding box center [1005, 327] width 18 height 18
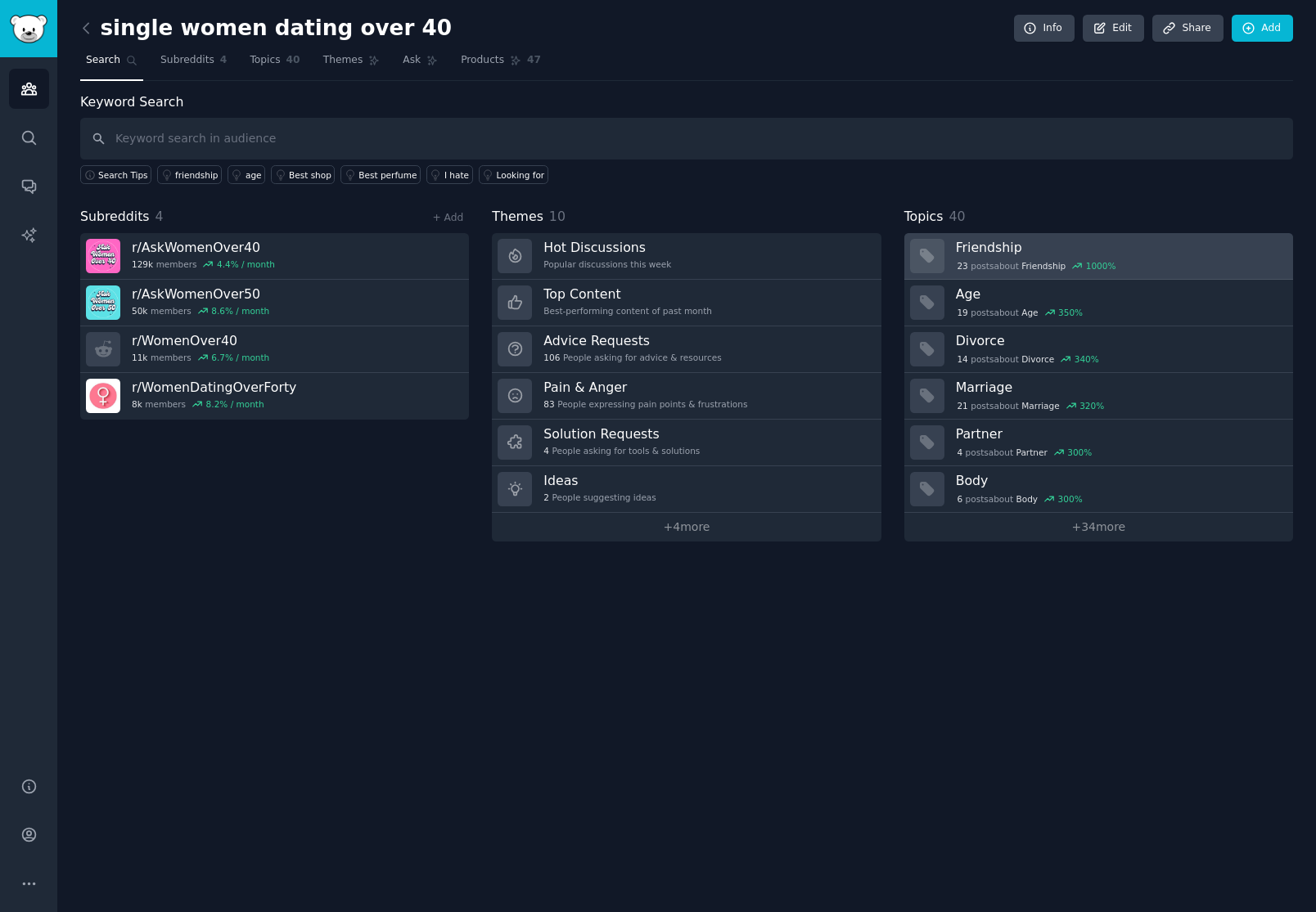
click at [968, 258] on div "23 post s about Friendship 1000 %" at bounding box center [1037, 265] width 162 height 15
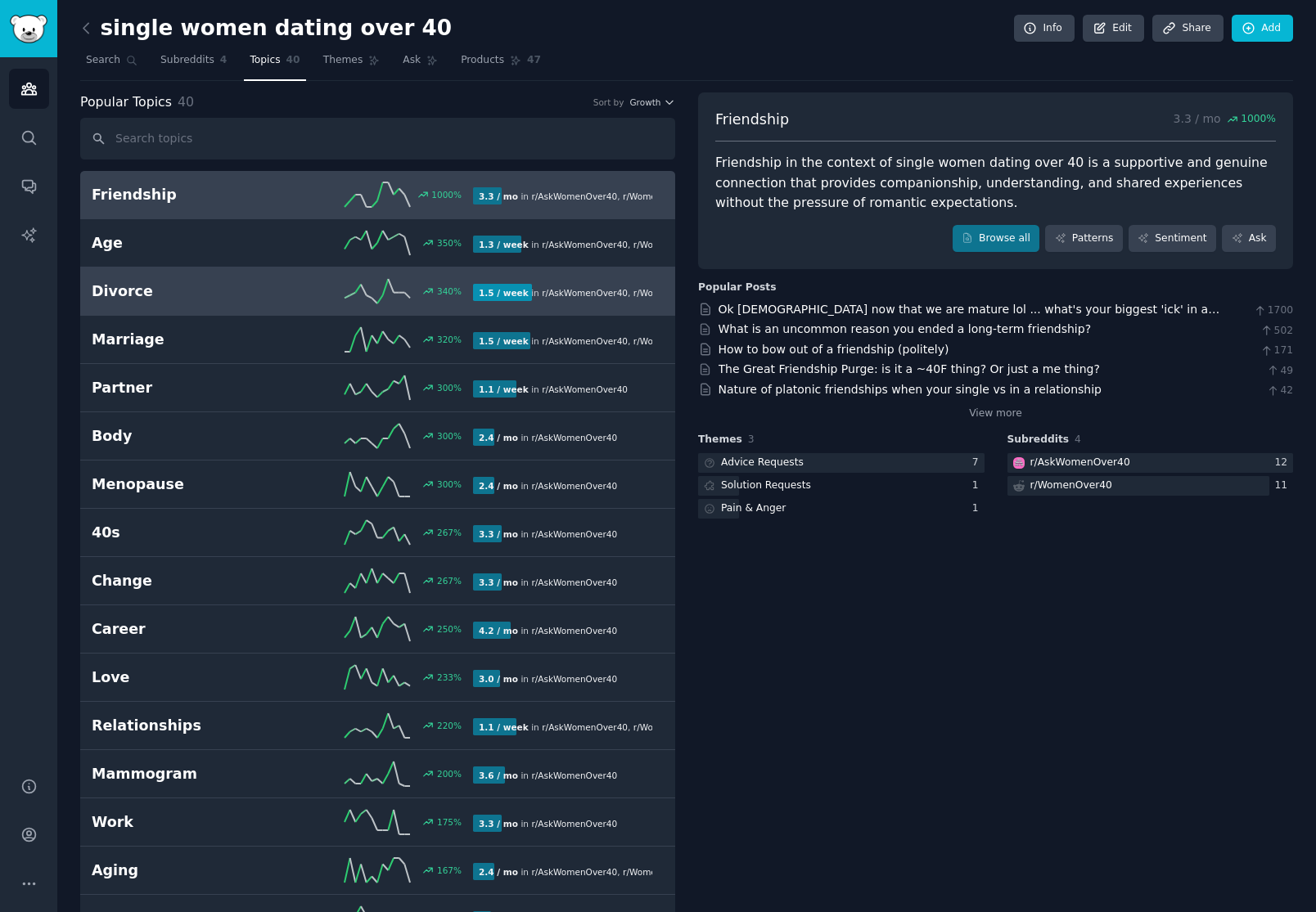
click at [277, 288] on h2 "Divorce" at bounding box center [187, 291] width 191 height 20
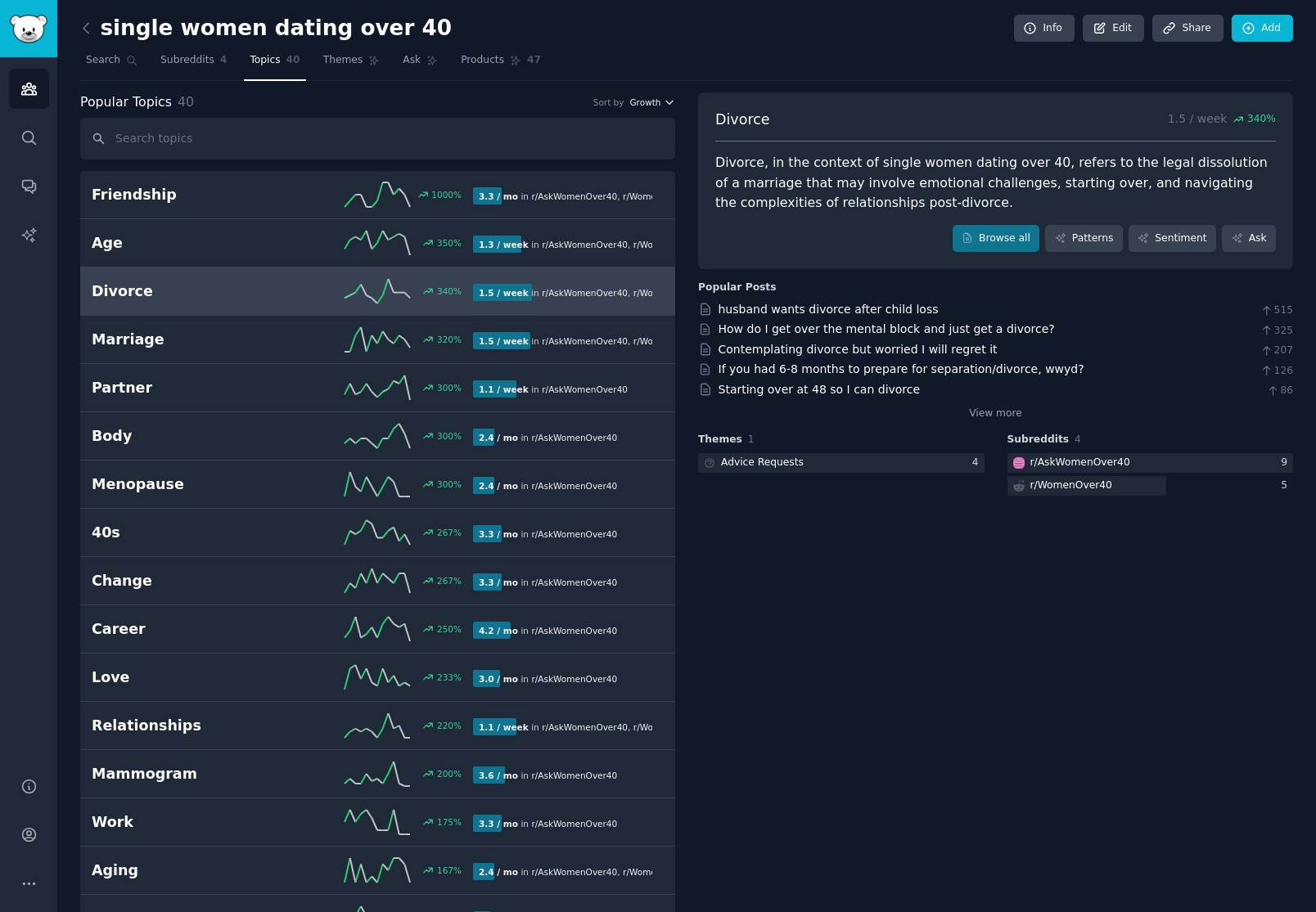
click at [646, 107] on span "Growth" at bounding box center [645, 102] width 31 height 12
click at [589, 171] on div "Velocity" at bounding box center [594, 162] width 152 height 28
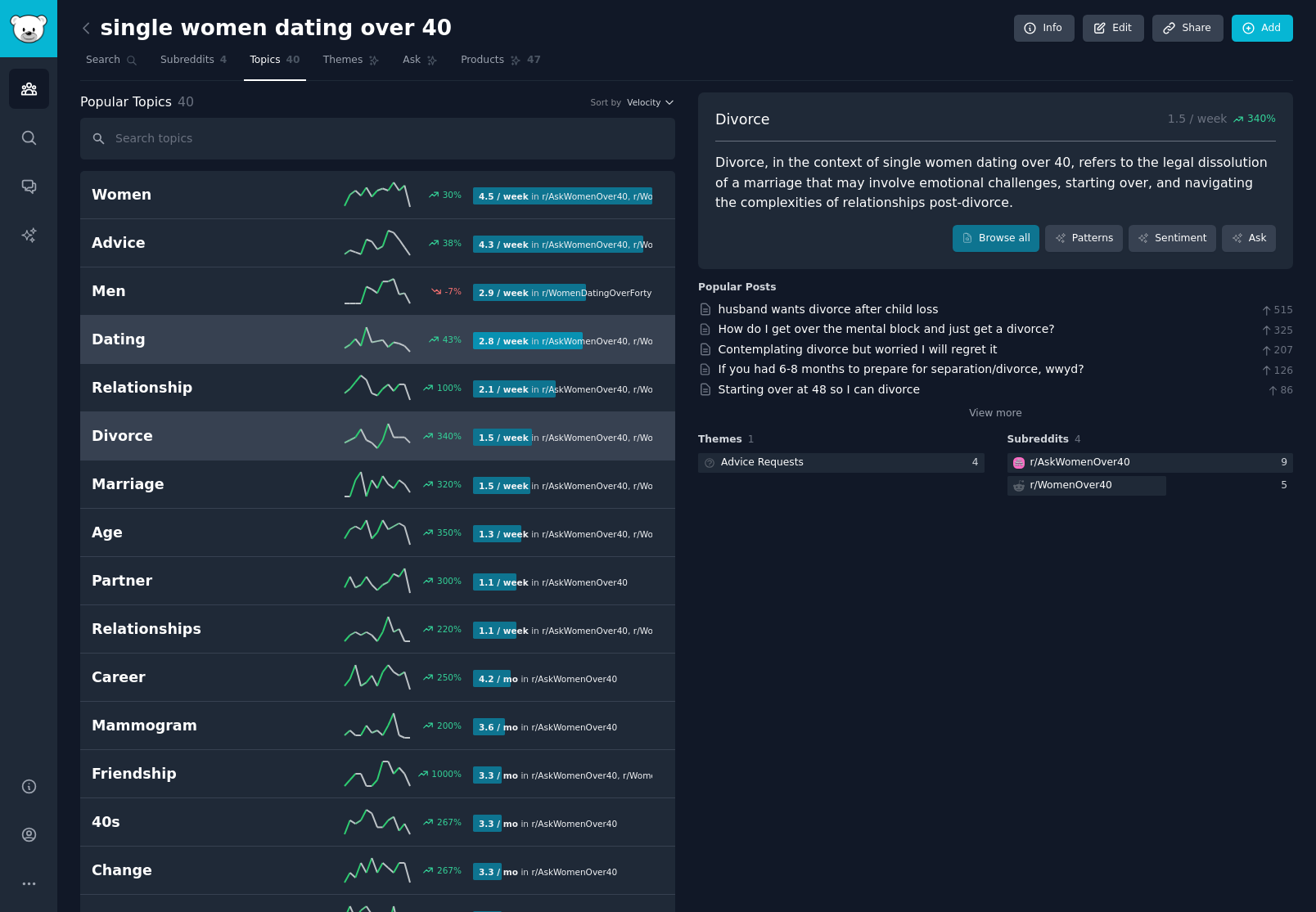
click at [243, 327] on div "Dating 43 % 2.8 / week in r/ AskWomenOver40 , r/ WomenOver40 , and 1 other" at bounding box center [377, 339] width 572 height 24
